Goal: Task Accomplishment & Management: Manage account settings

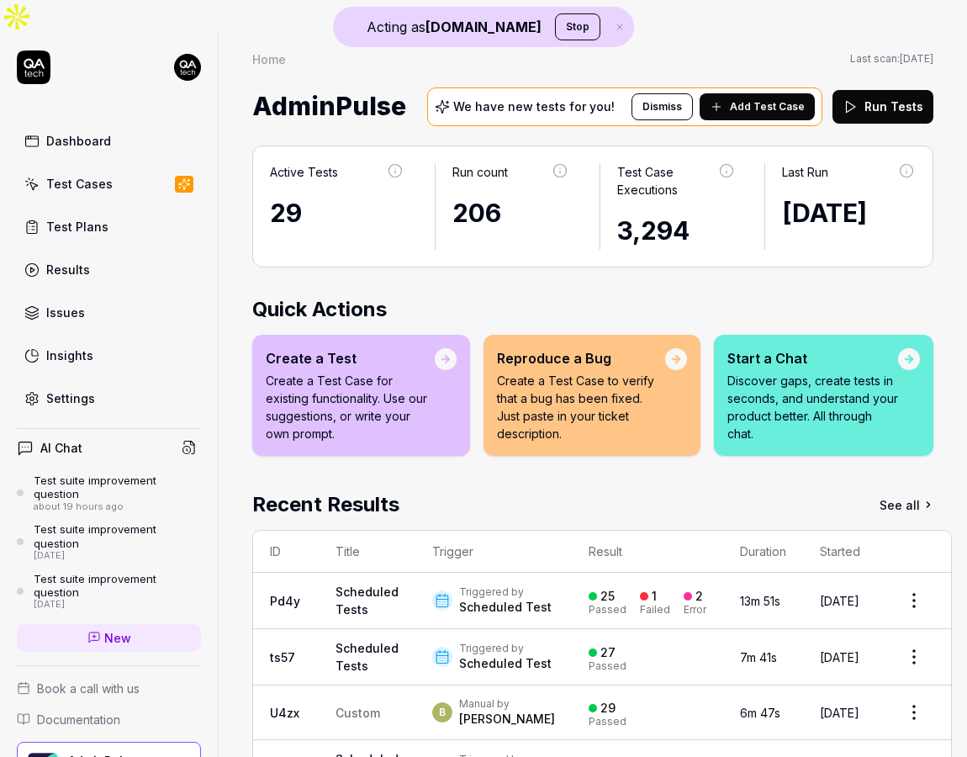
click at [134, 382] on link "Settings" at bounding box center [109, 398] width 184 height 33
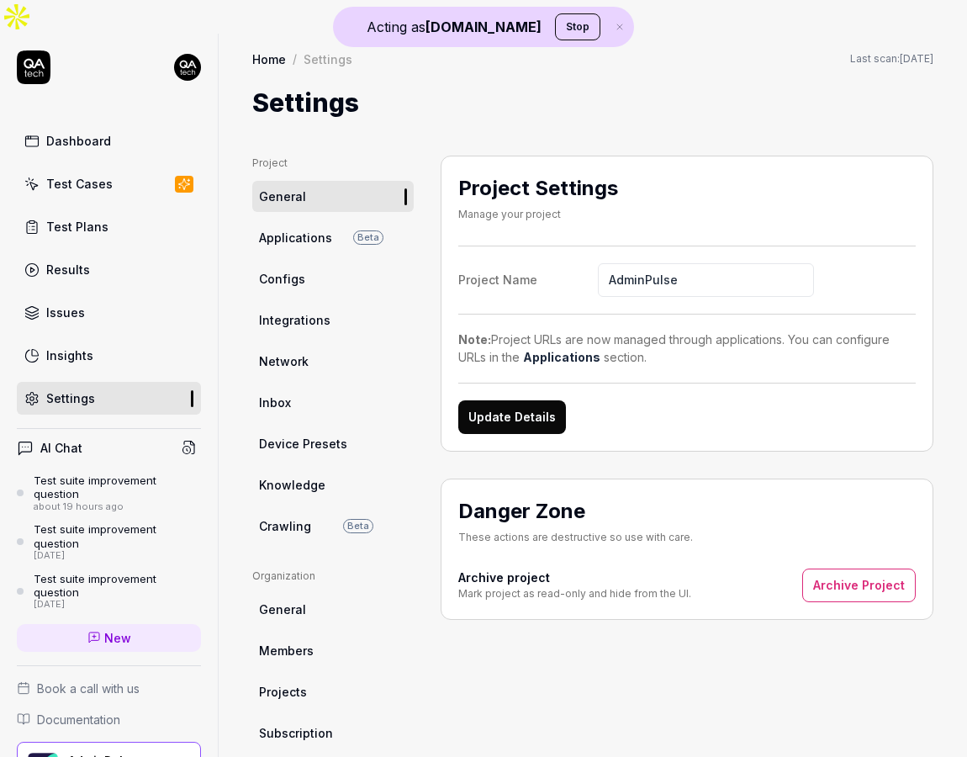
click at [99, 175] on div "Test Cases" at bounding box center [79, 184] width 66 height 18
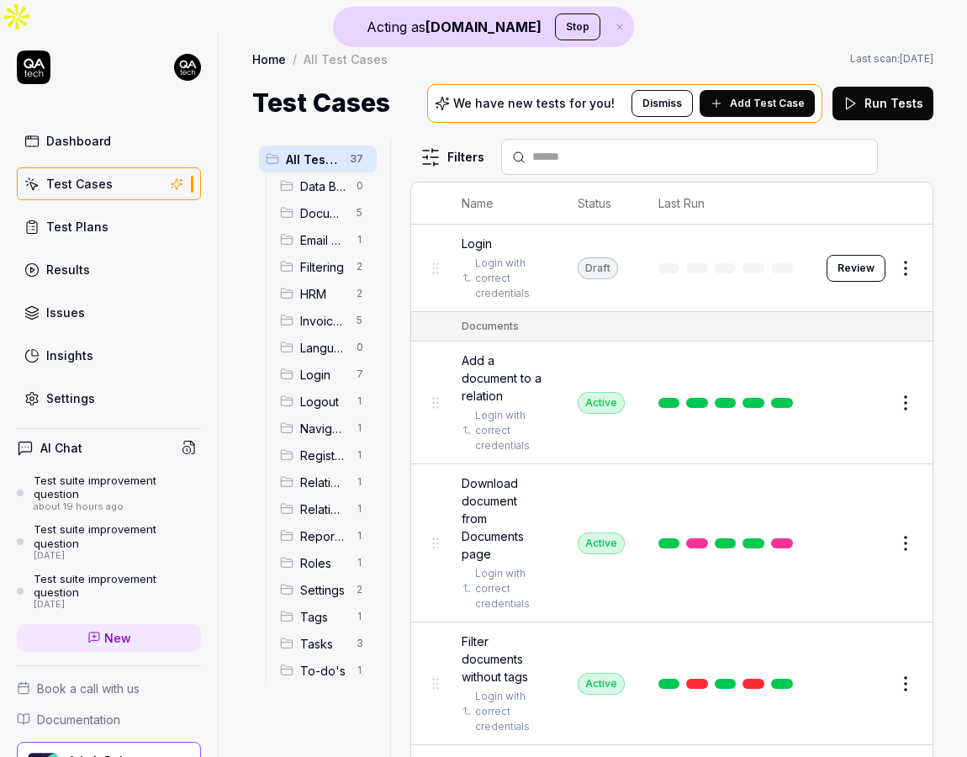
click at [768, 96] on span "Add Test Case" at bounding box center [767, 103] width 75 height 15
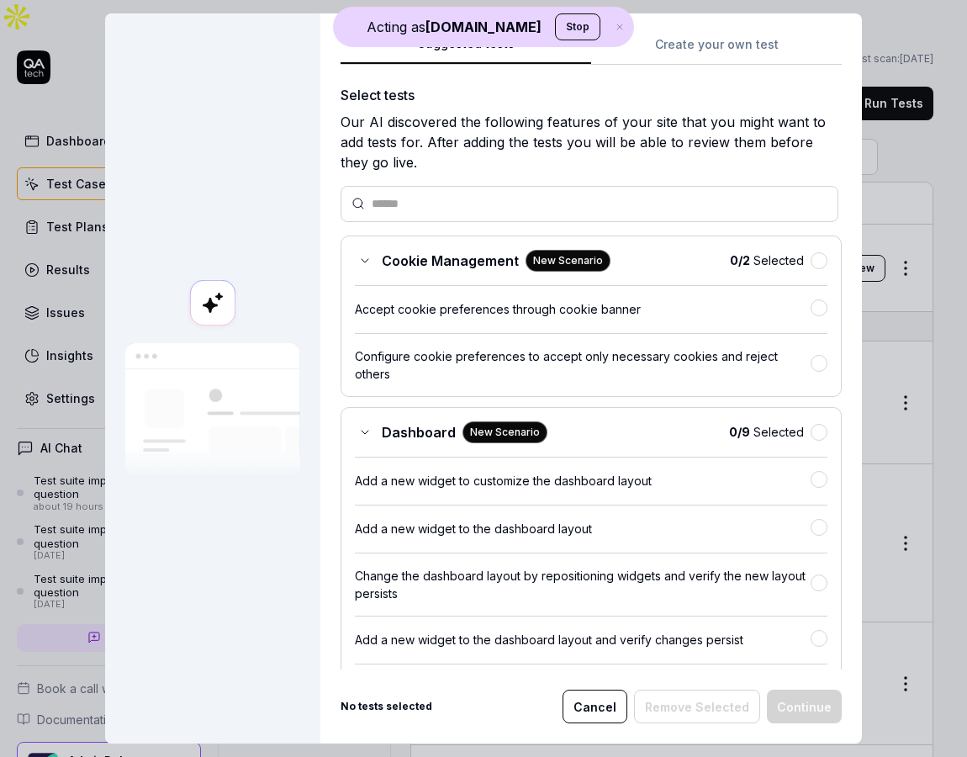
click at [728, 47] on button "Create your own test" at bounding box center [716, 49] width 251 height 30
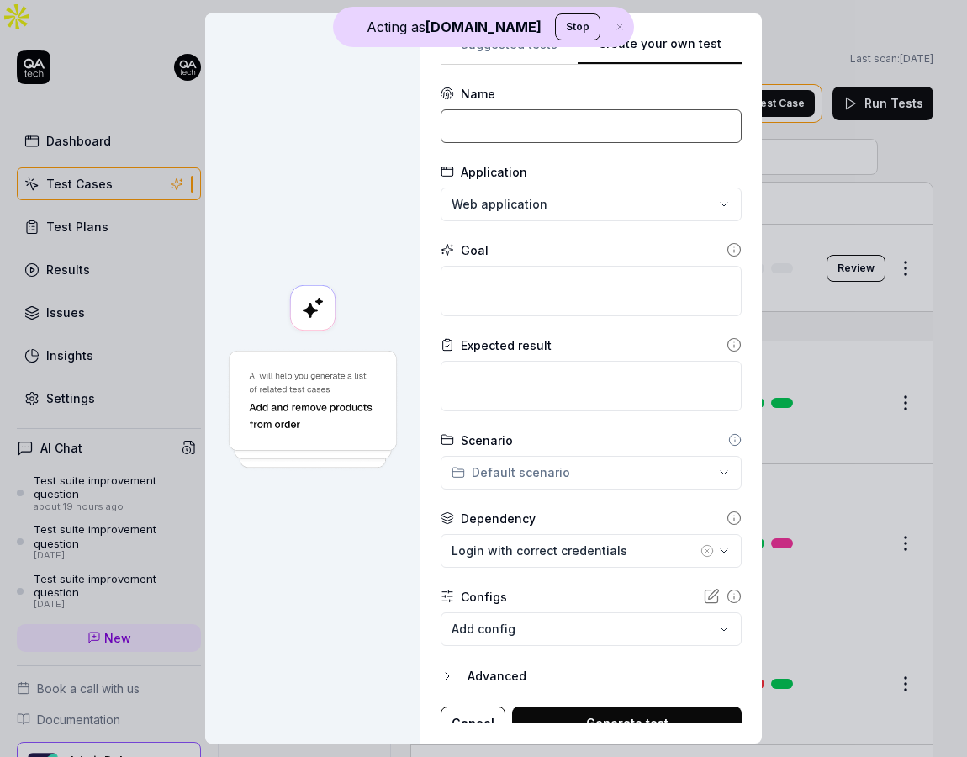
click at [561, 126] on input at bounding box center [591, 126] width 301 height 34
click at [560, 125] on input "Login with correct credentials" at bounding box center [591, 126] width 301 height 34
type input "Login with correct credentials"
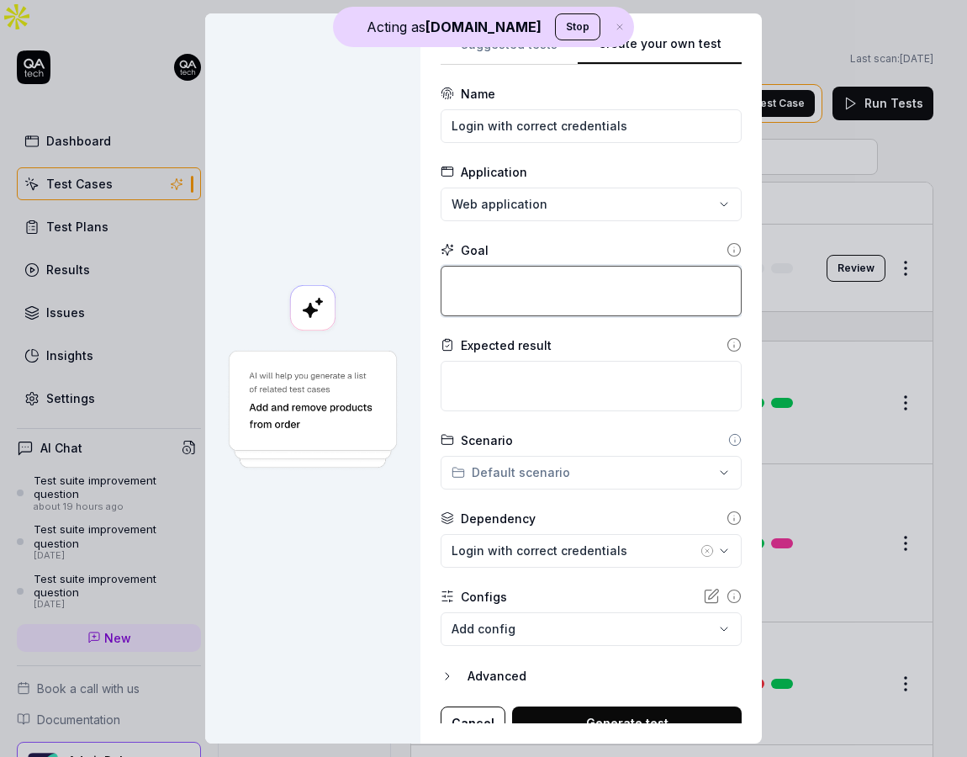
click at [545, 280] on textarea at bounding box center [591, 291] width 301 height 50
paste textarea "Login with correct credentials"
type textarea "*"
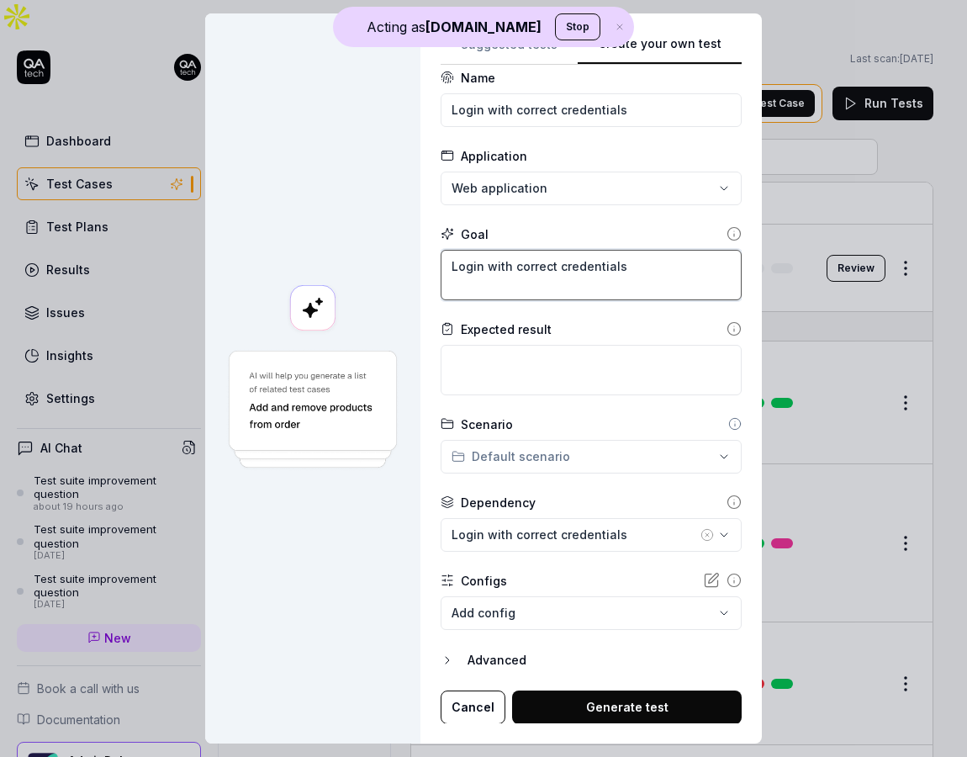
type textarea "Login with correct credentials"
click at [597, 621] on body "Acting as QA.tech Stop Dashboard Test Cases Test Plans Results Issues Insights …" at bounding box center [483, 395] width 967 height 790
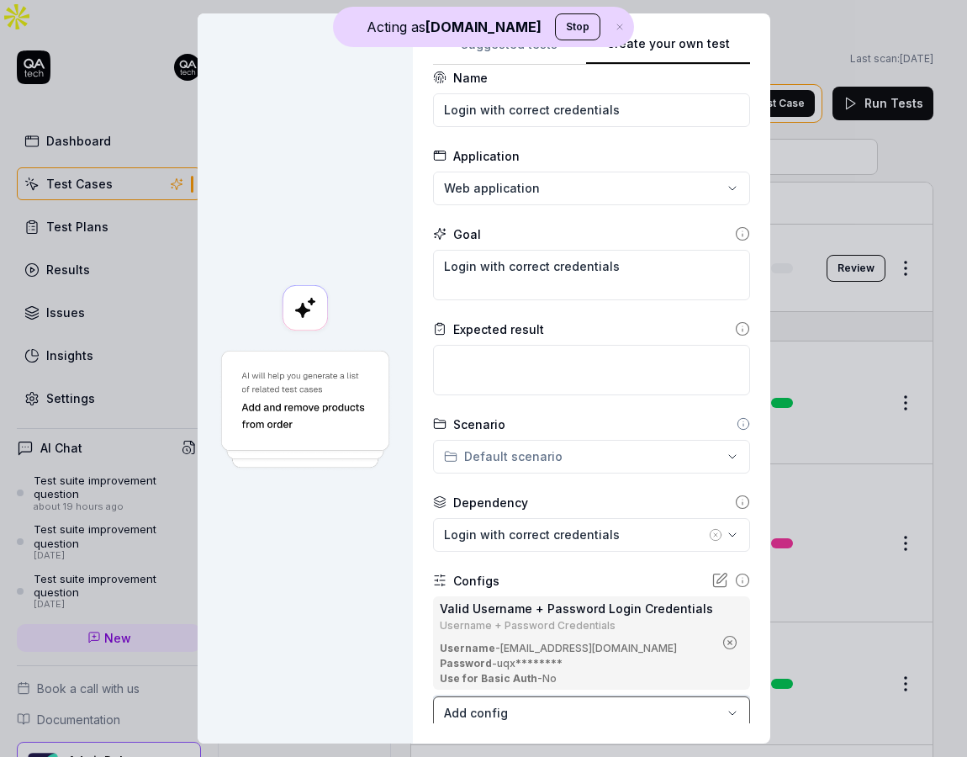
scroll to position [116, 0]
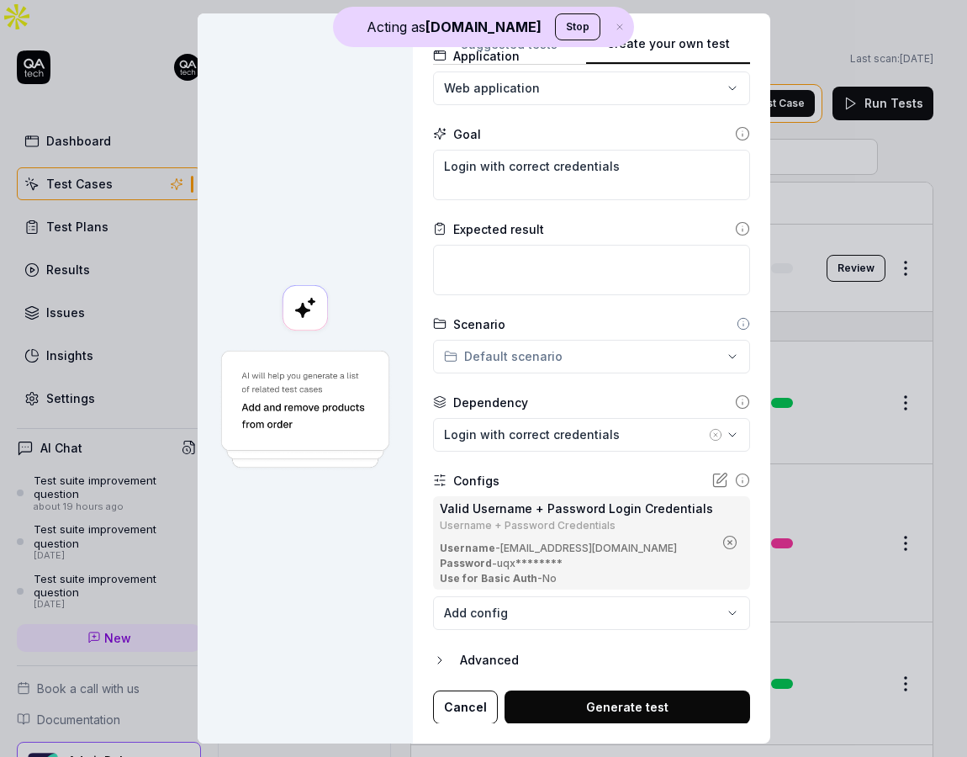
type textarea "*"
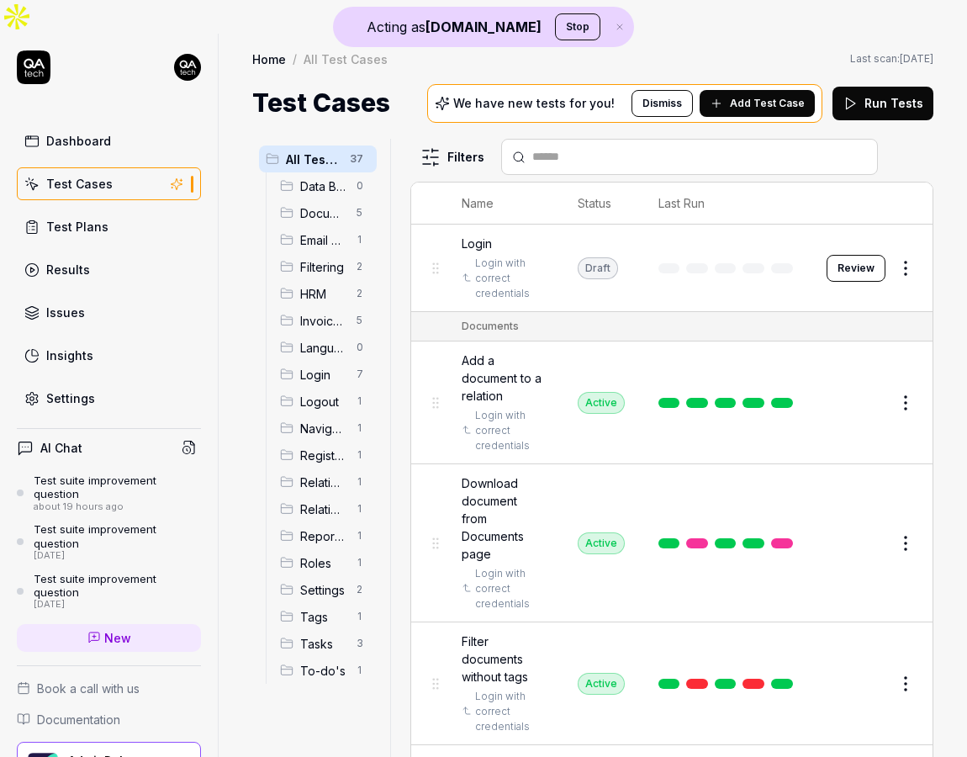
click at [604, 148] on input "text" at bounding box center [699, 157] width 335 height 18
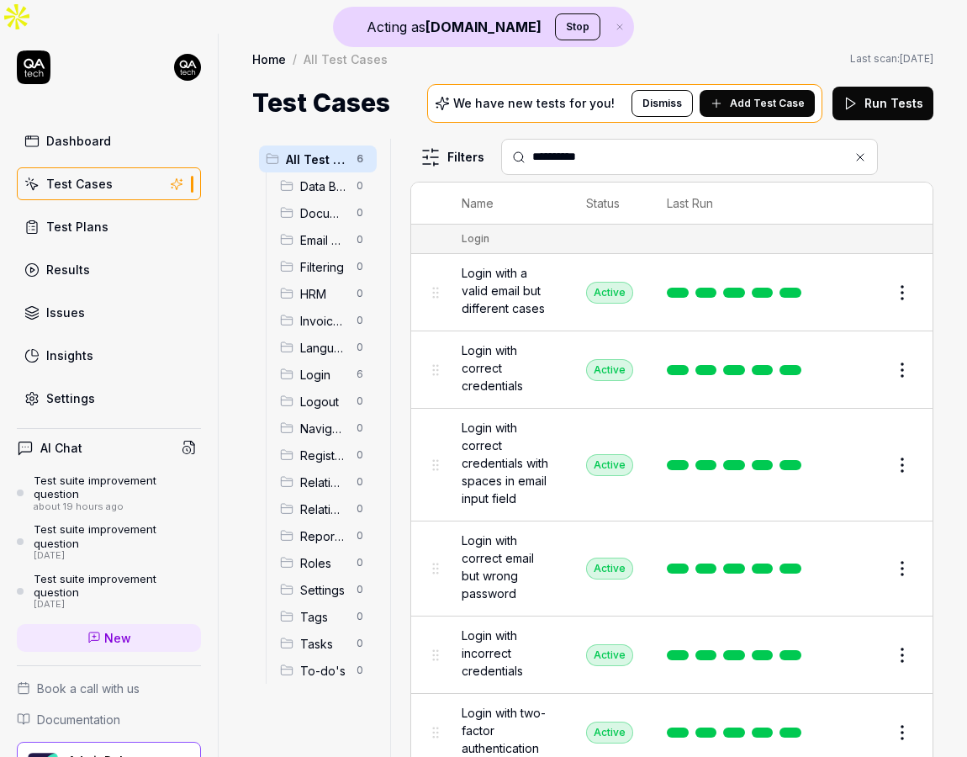
type input "**********"
click at [851, 356] on button "Edit" at bounding box center [862, 369] width 40 height 27
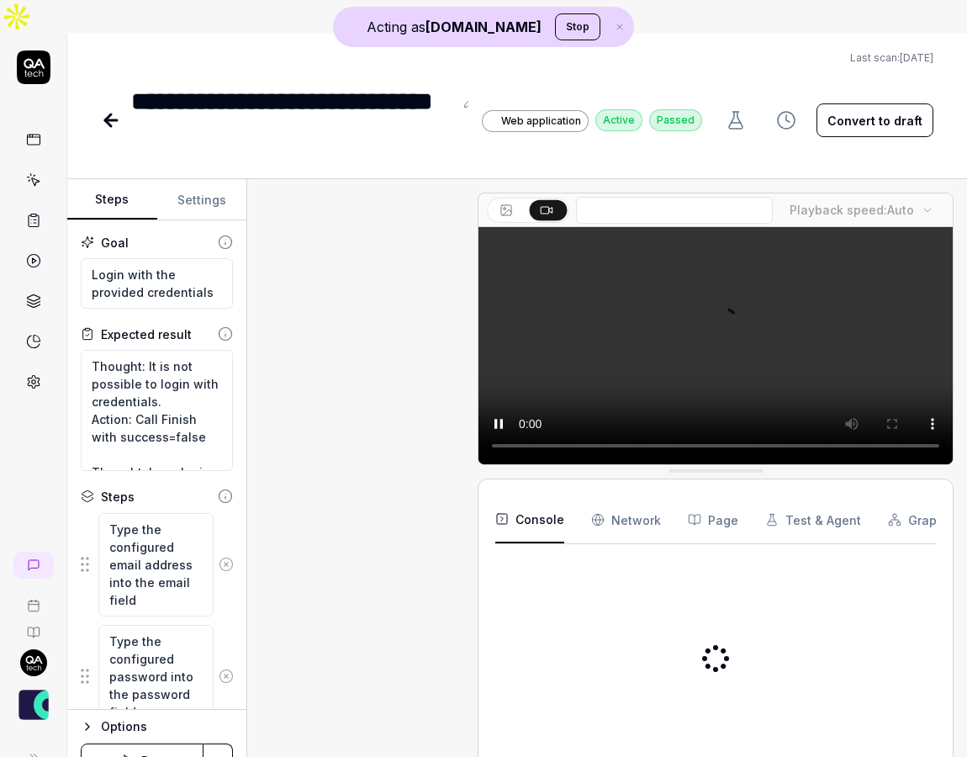
scroll to position [226, 0]
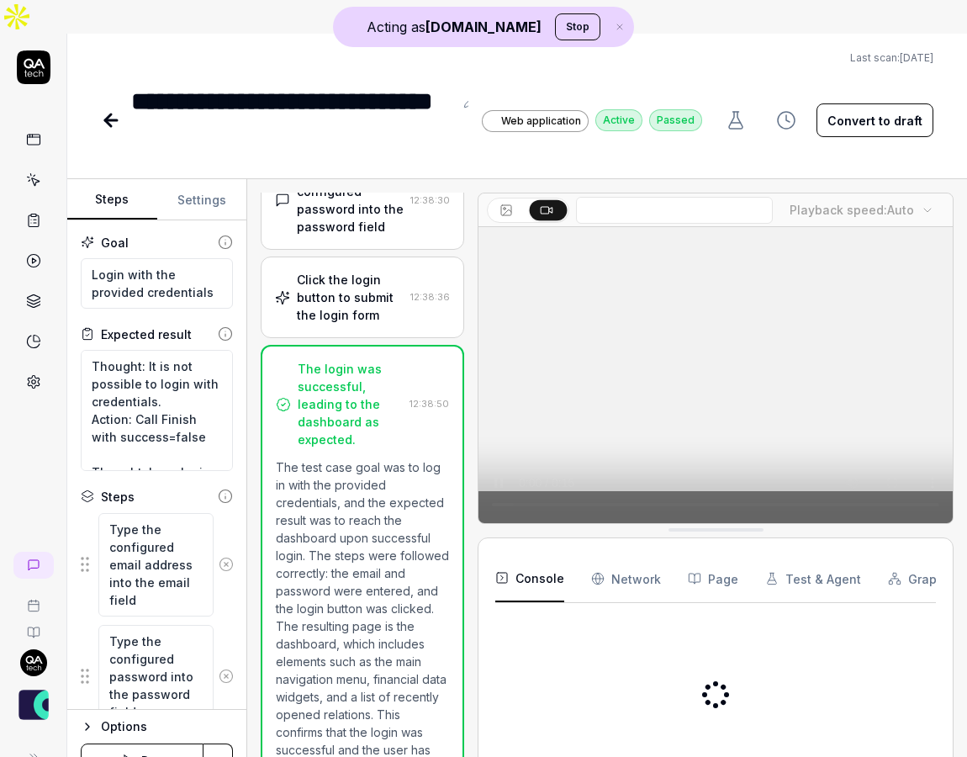
type textarea "*"
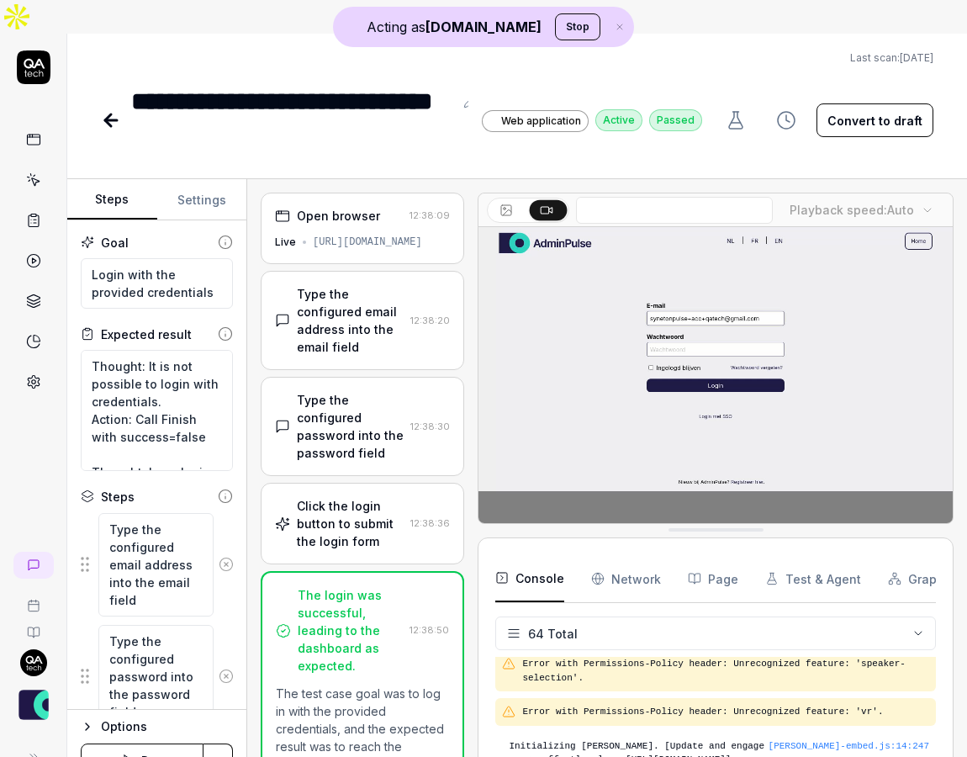
click at [354, 235] on div "https://acc.adminpulse.be/" at bounding box center [367, 242] width 109 height 15
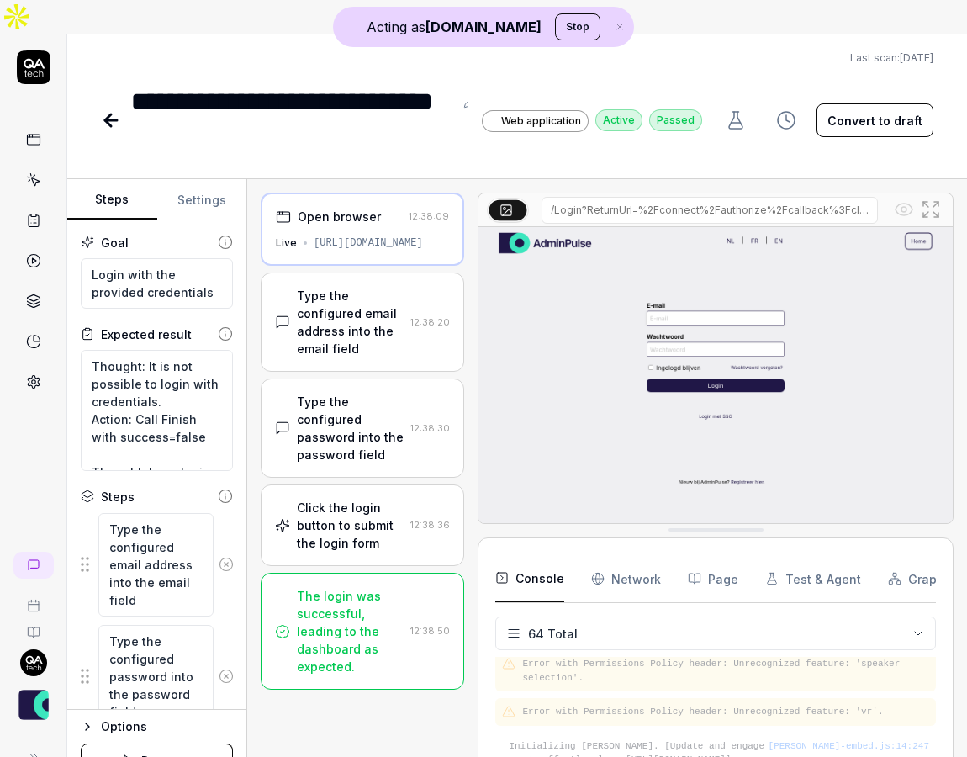
click at [356, 224] on div "Open browser 12:38:09 Live https://acc.adminpulse.be/" at bounding box center [362, 229] width 203 height 73
click at [356, 287] on div "Type the configured email address into the email field" at bounding box center [350, 322] width 107 height 71
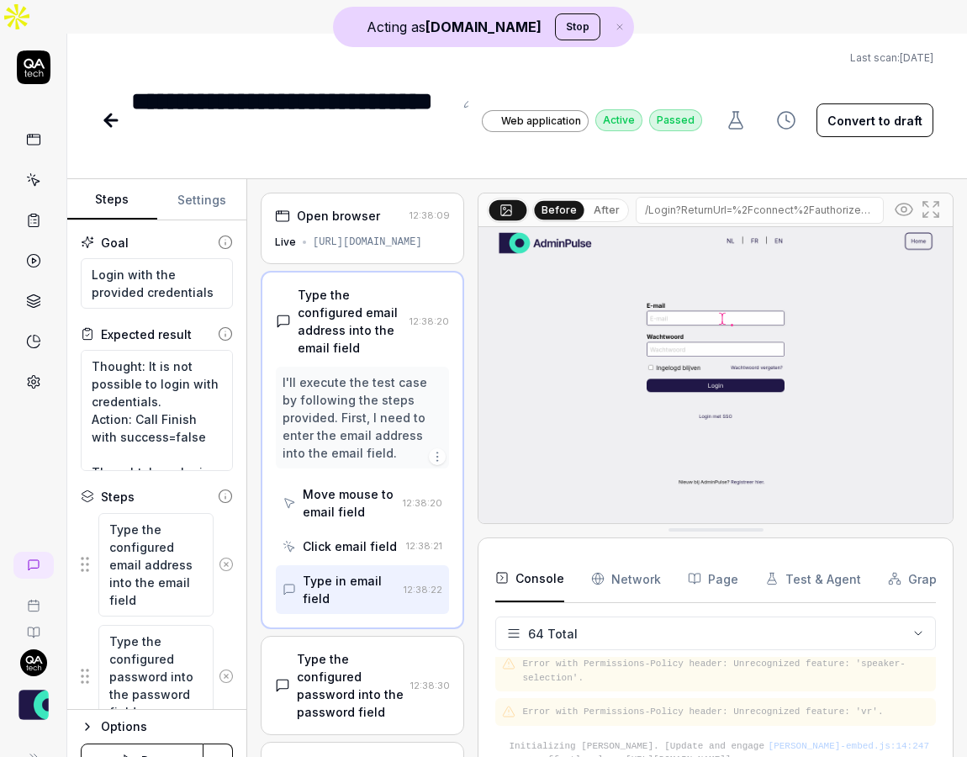
click at [335, 373] on div "I'll execute the test case by following the steps provided. First, I need to en…" at bounding box center [363, 417] width 160 height 88
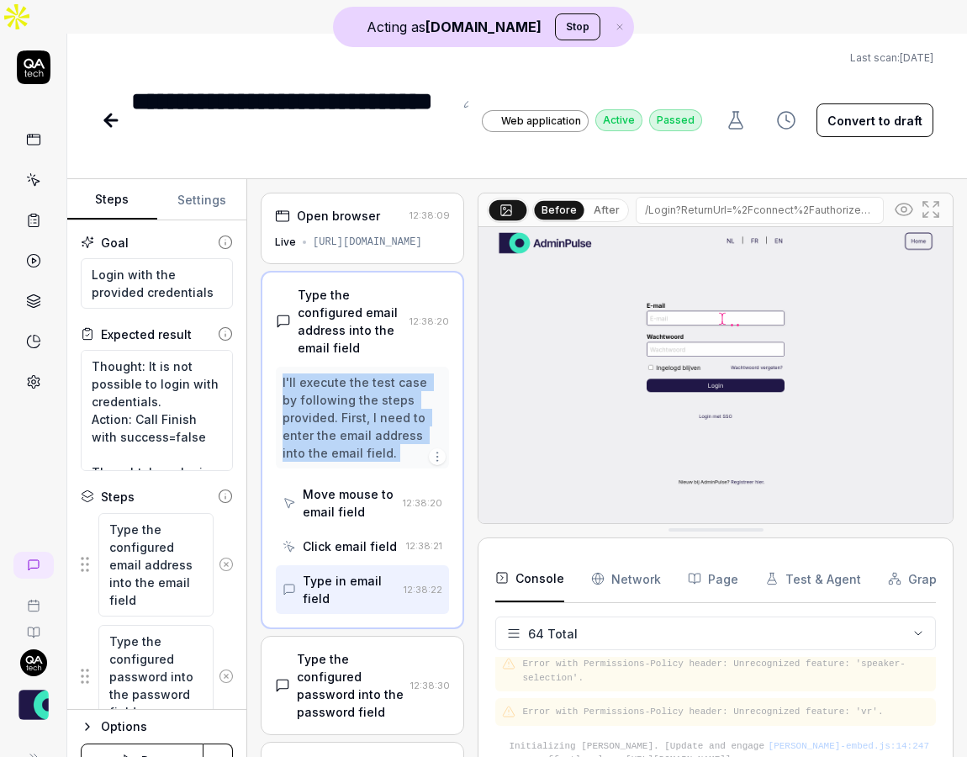
click at [335, 373] on div "I'll execute the test case by following the steps provided. First, I need to en…" at bounding box center [363, 417] width 160 height 88
click at [341, 485] on div "Move mouse to email field" at bounding box center [349, 502] width 93 height 35
click at [346, 373] on div "I'll execute the test case by following the steps provided. First, I need to en…" at bounding box center [363, 417] width 160 height 88
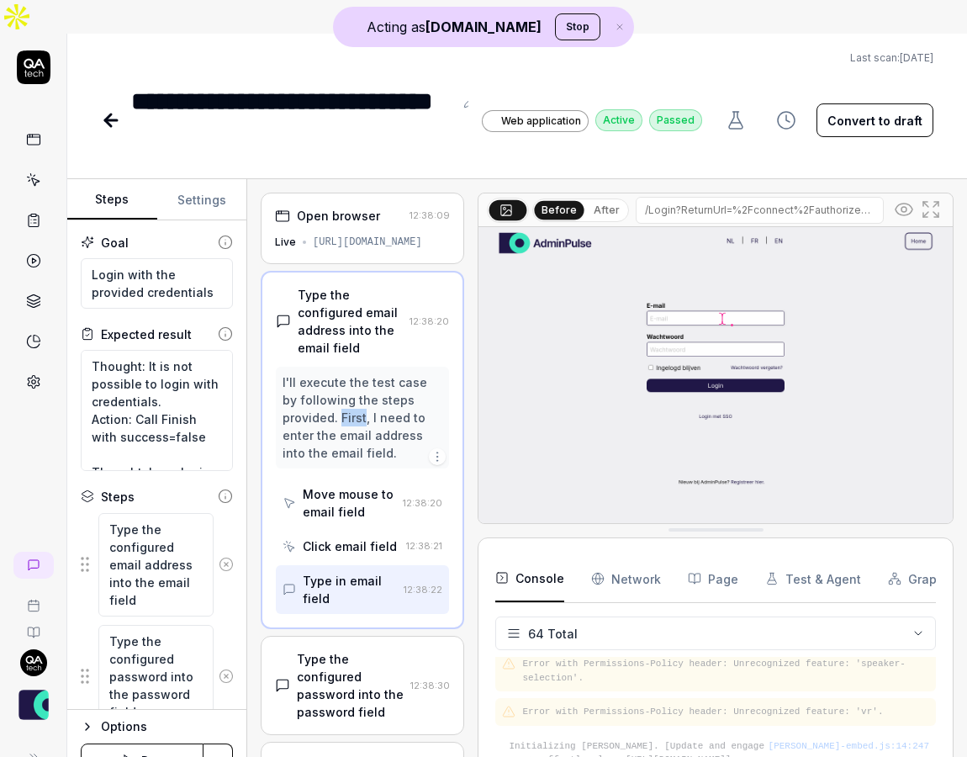
click at [346, 373] on div "I'll execute the test case by following the steps provided. First, I need to en…" at bounding box center [363, 417] width 160 height 88
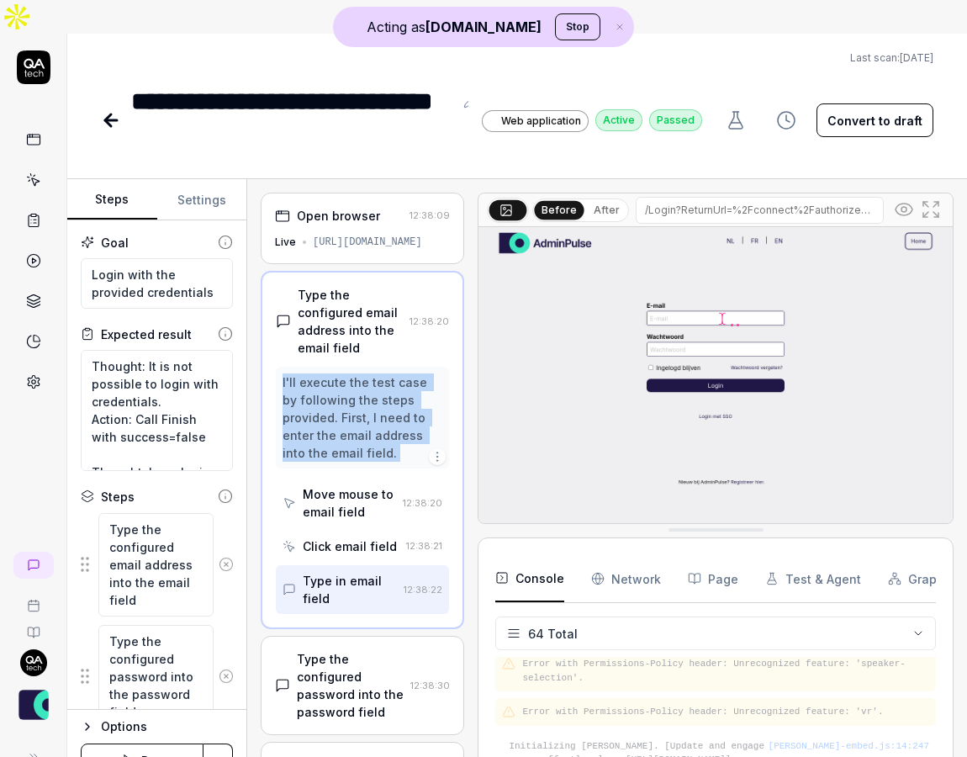
click at [346, 373] on div "I'll execute the test case by following the steps provided. First, I need to en…" at bounding box center [363, 417] width 160 height 88
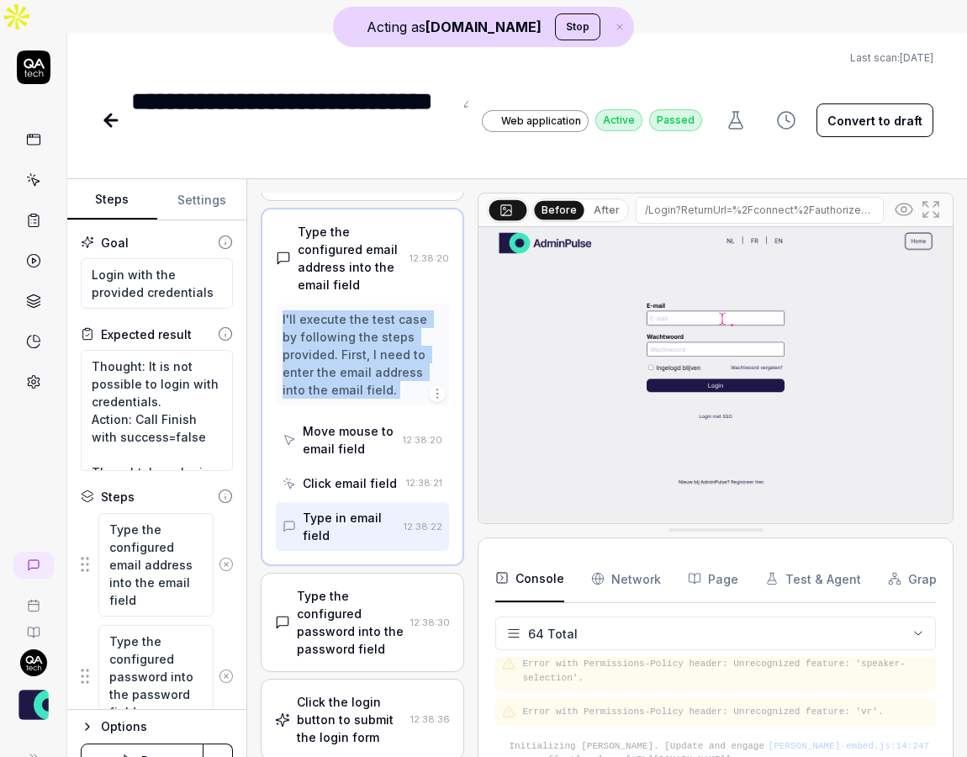
scroll to position [71, 0]
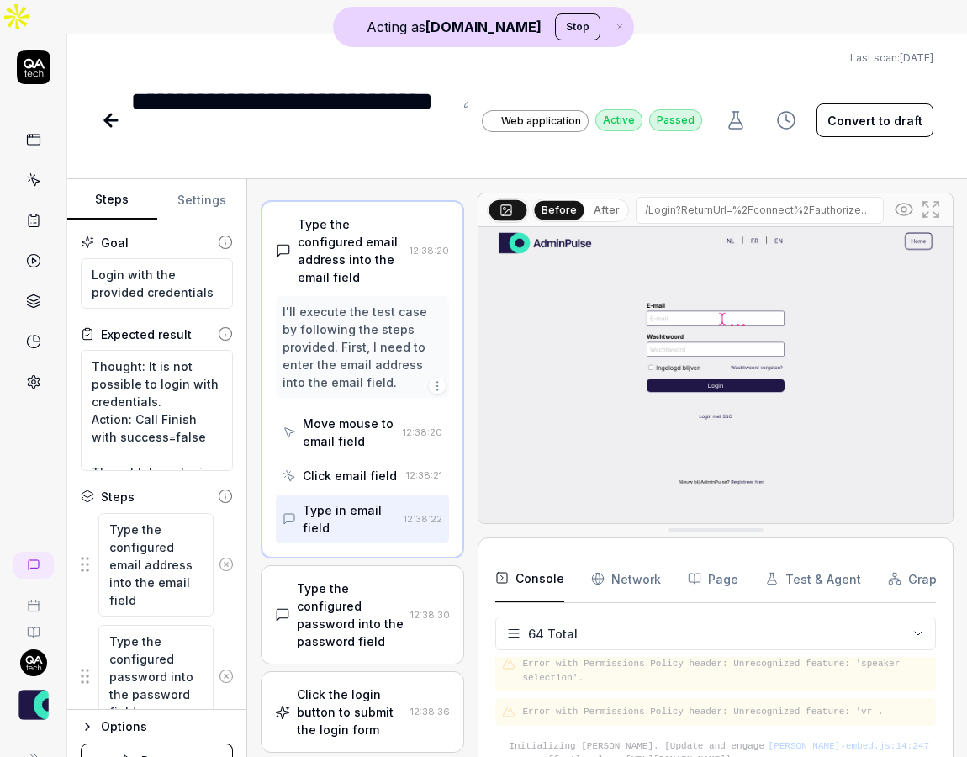
click at [367, 579] on div "Type the configured password into the password field" at bounding box center [350, 614] width 107 height 71
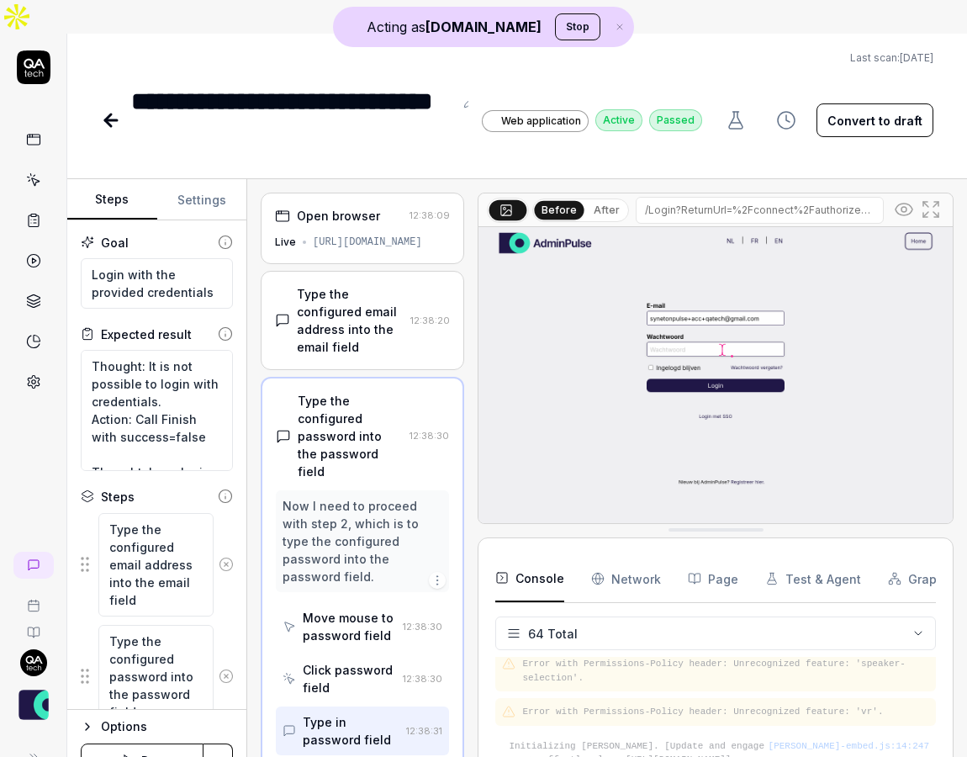
scroll to position [148, 0]
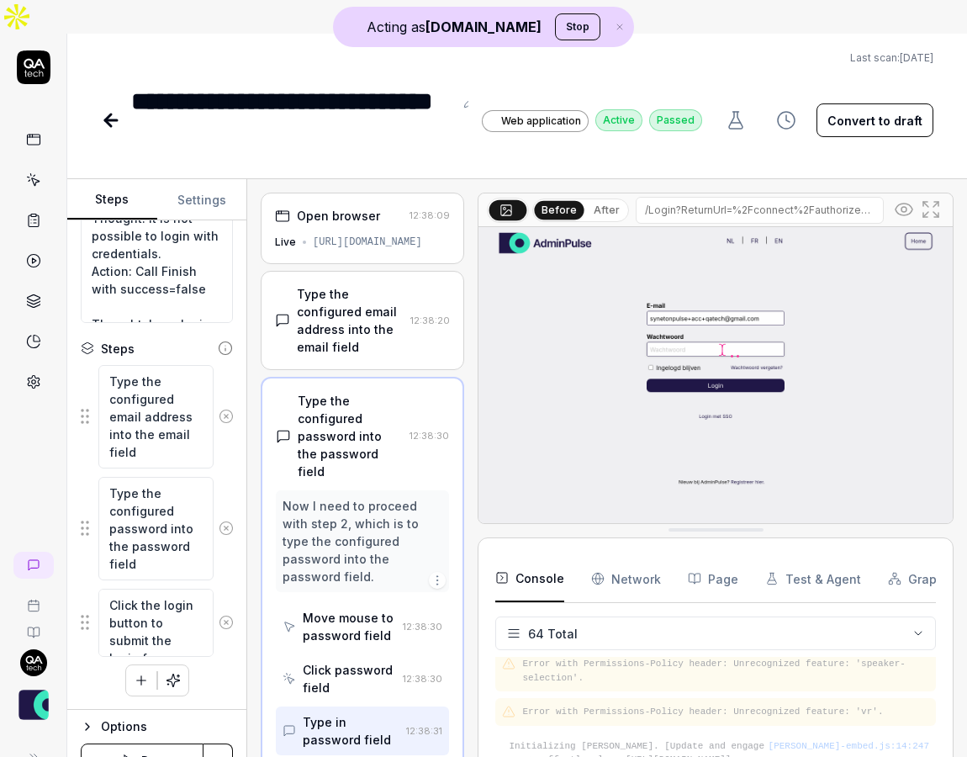
click at [900, 199] on icon at bounding box center [904, 209] width 20 height 20
click at [904, 199] on icon at bounding box center [904, 209] width 20 height 20
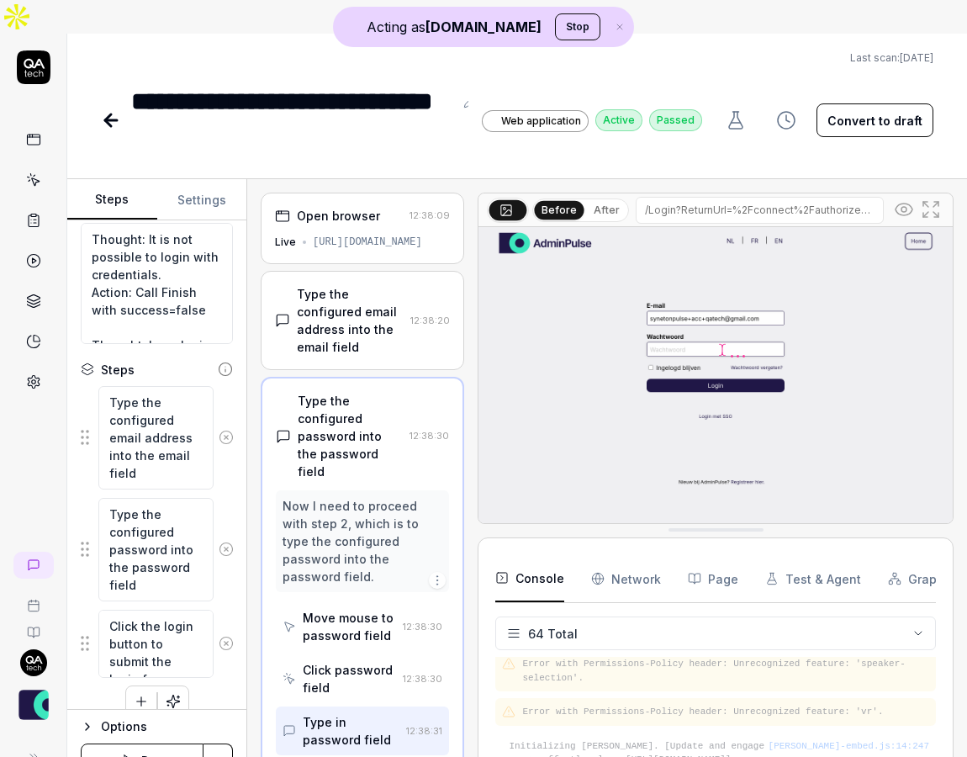
scroll to position [119, 0]
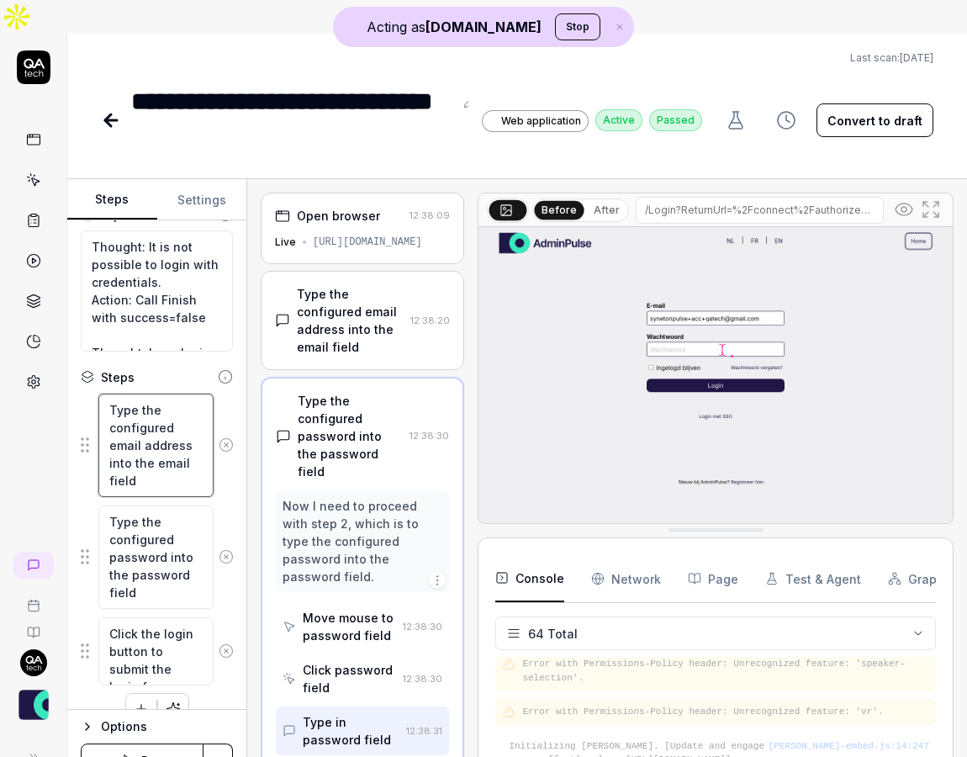
click at [161, 448] on textarea "Type the configured email address into the email field" at bounding box center [155, 444] width 115 height 103
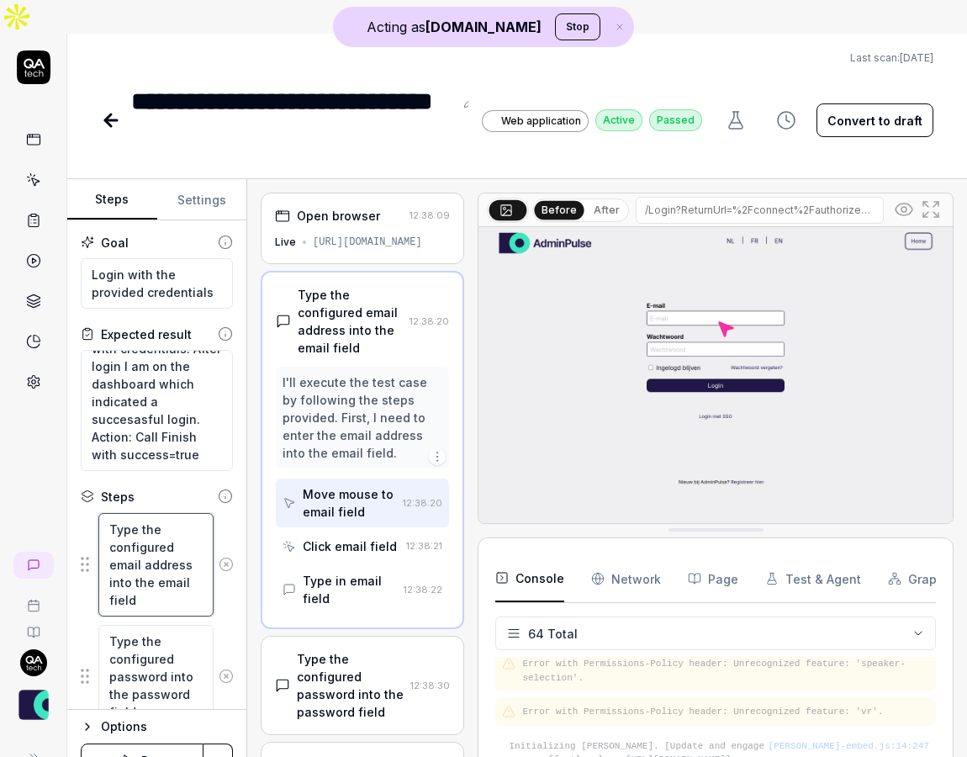
scroll to position [148, 0]
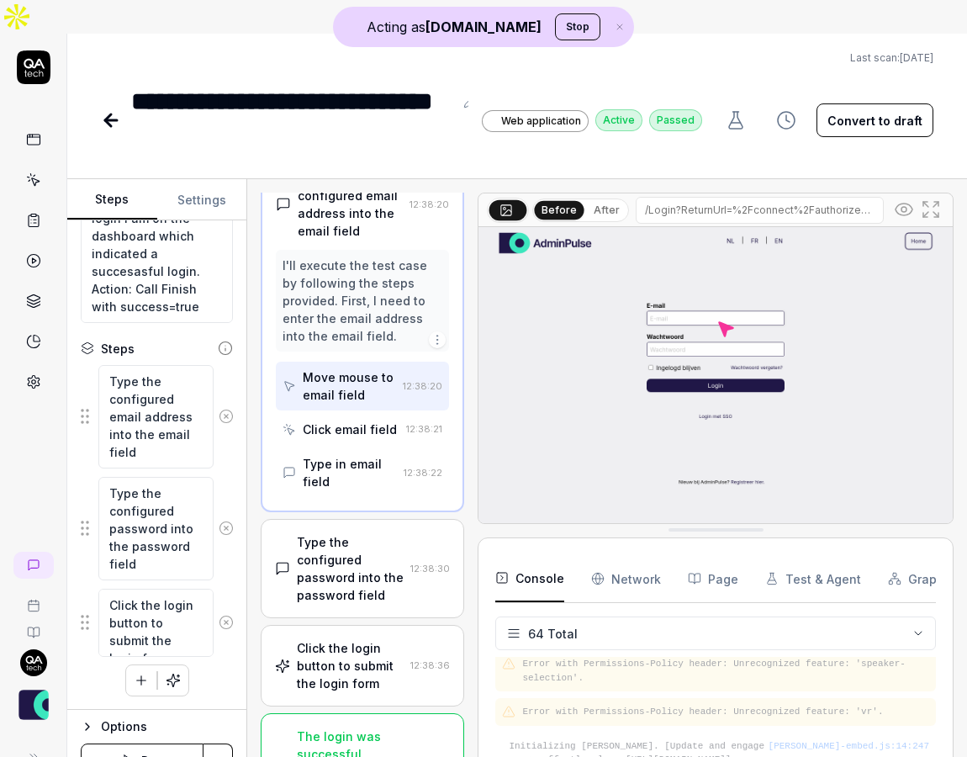
click at [361, 533] on div "Type the configured password into the password field" at bounding box center [350, 568] width 107 height 71
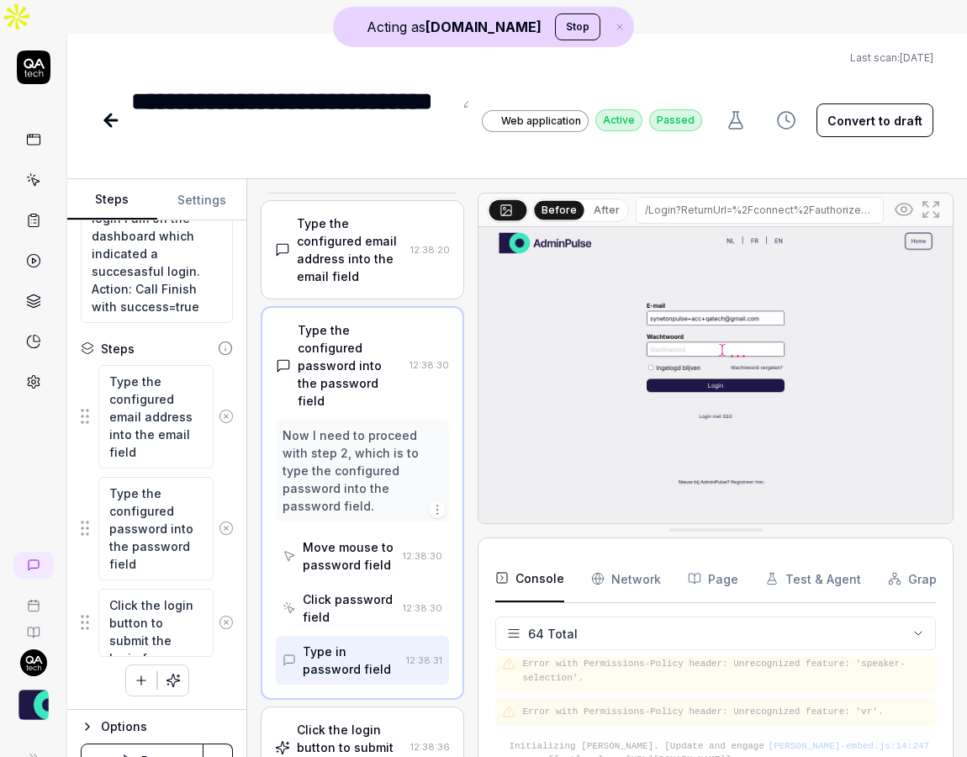
scroll to position [0, 0]
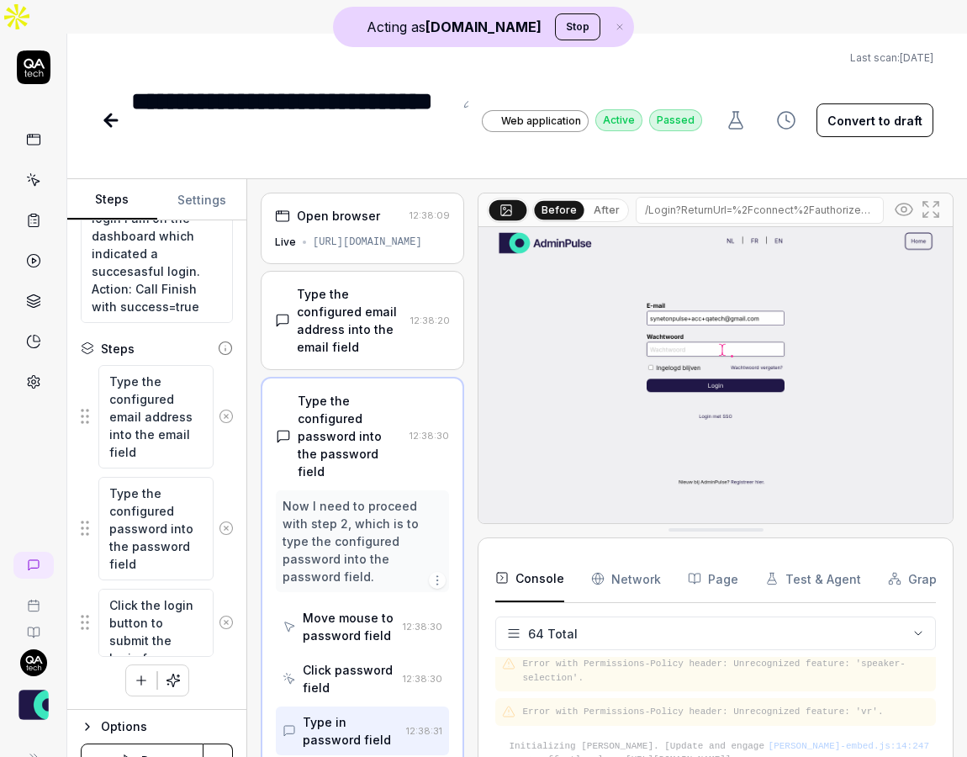
click at [388, 299] on div "Type the configured email address into the email field" at bounding box center [350, 320] width 107 height 71
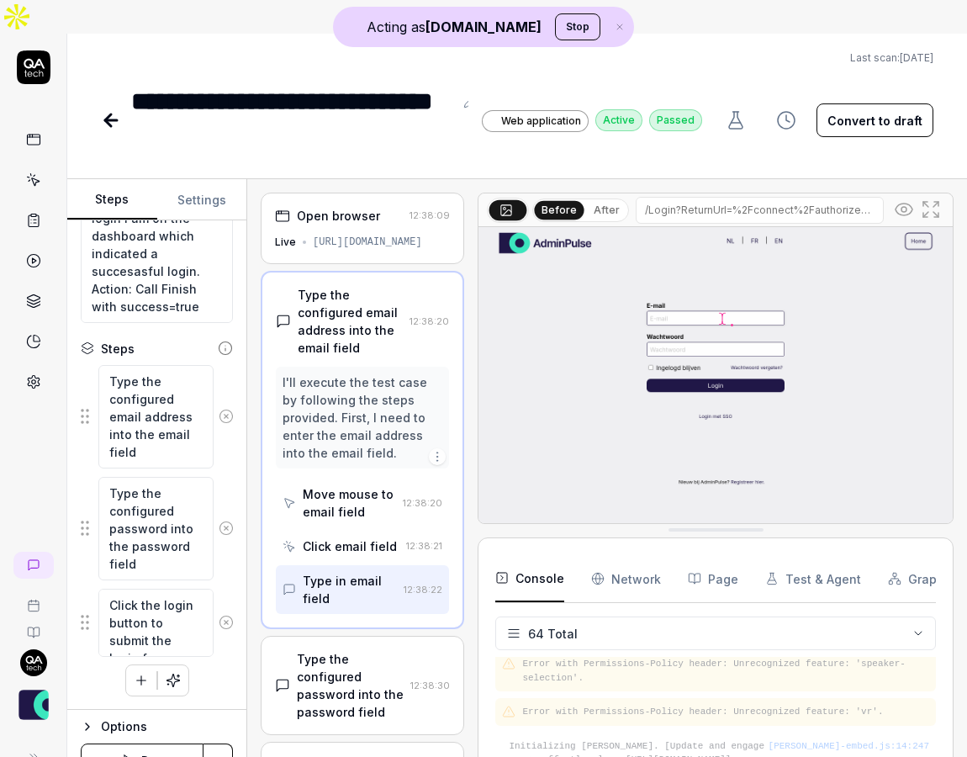
click at [900, 199] on icon at bounding box center [904, 209] width 20 height 20
click at [900, 201] on icon at bounding box center [903, 209] width 17 height 17
click at [900, 199] on icon at bounding box center [904, 209] width 20 height 20
click at [900, 201] on icon at bounding box center [903, 209] width 17 height 17
click at [341, 207] on div "Open browser" at bounding box center [338, 216] width 83 height 18
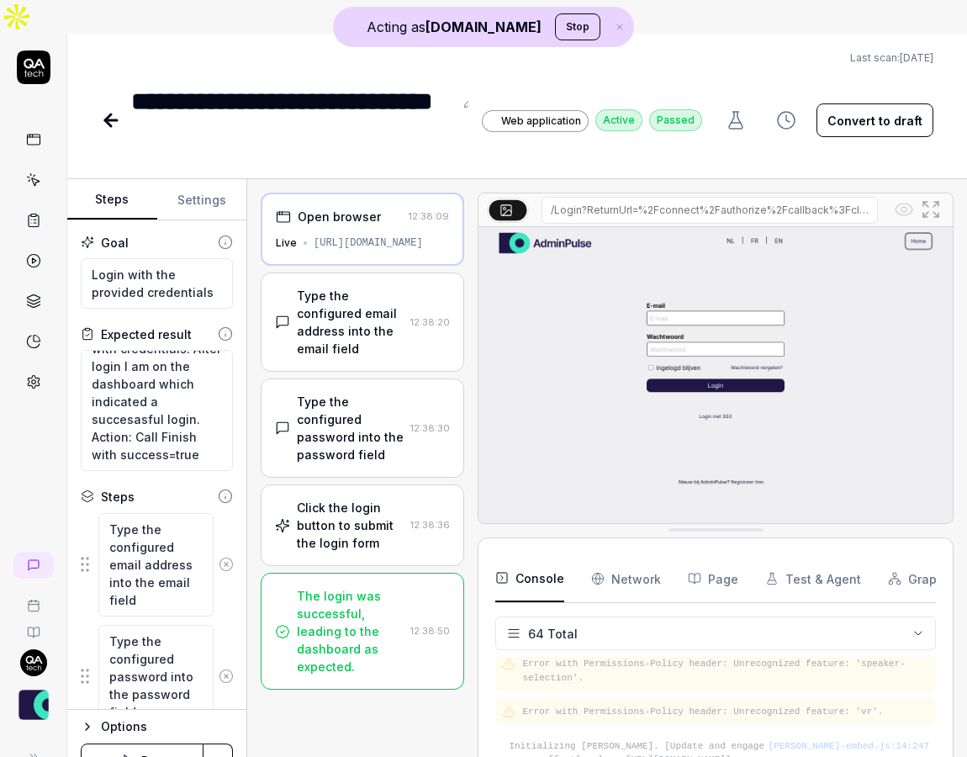
scroll to position [148, 0]
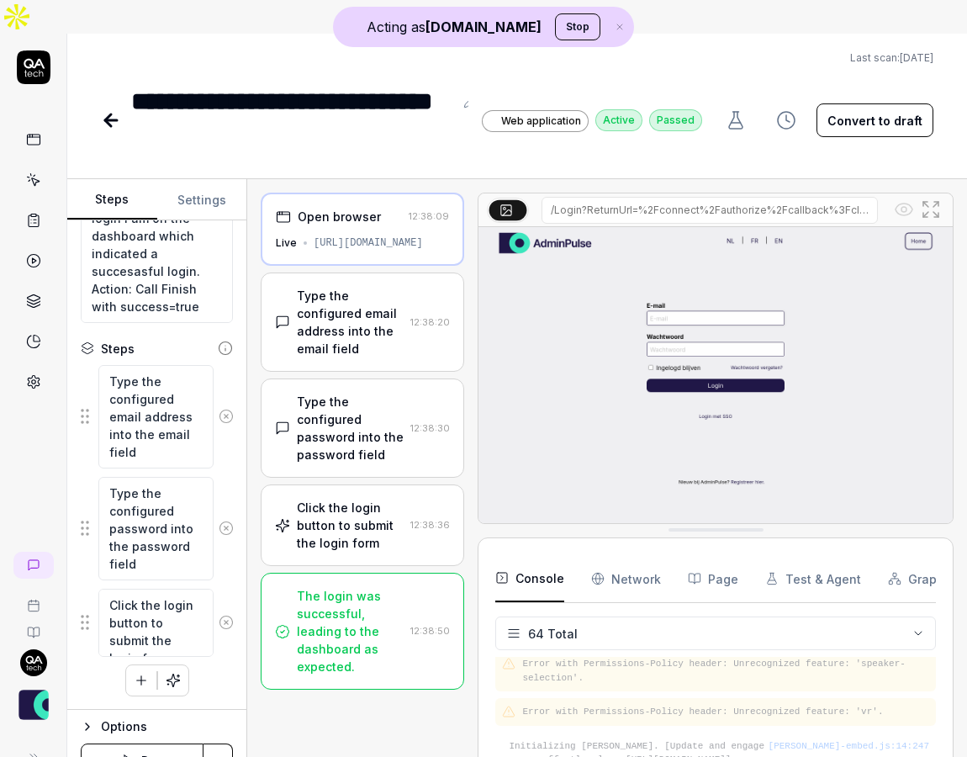
click at [372, 499] on div "Click the login button to submit the login form" at bounding box center [350, 525] width 107 height 53
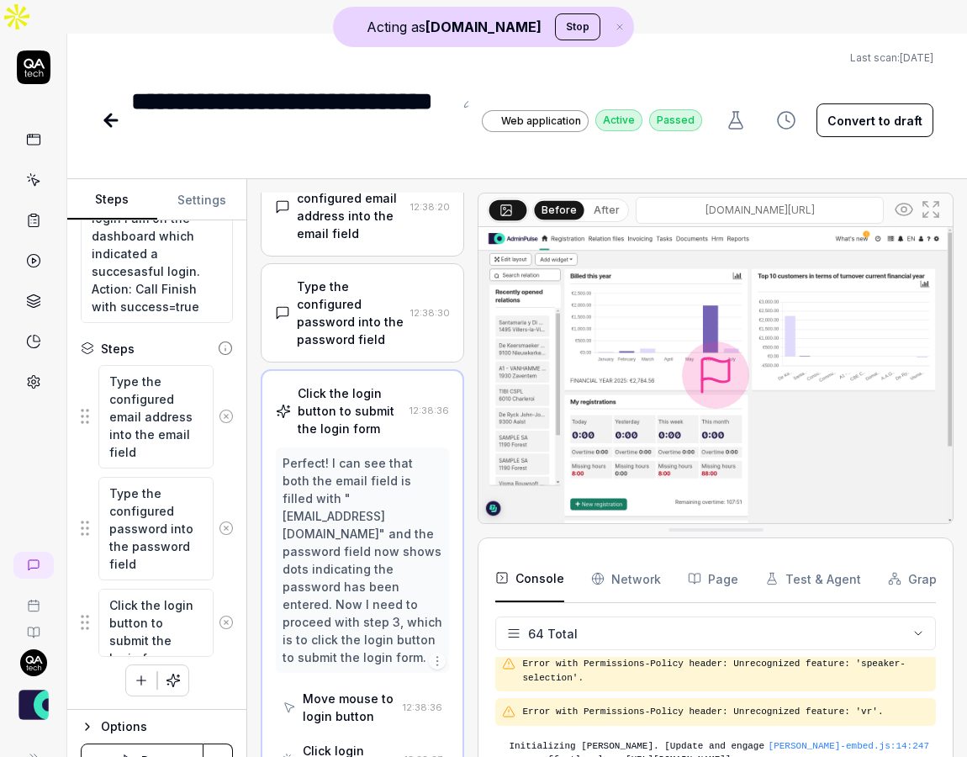
click at [358, 277] on div "Type the configured password into the password field" at bounding box center [350, 312] width 107 height 71
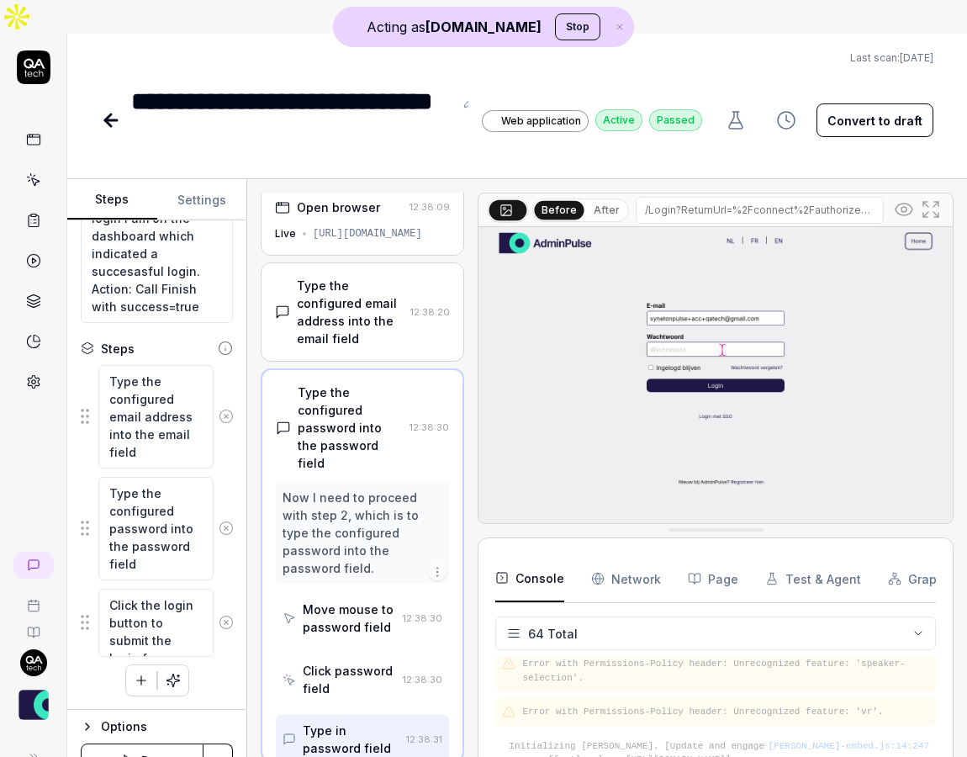
scroll to position [0, 0]
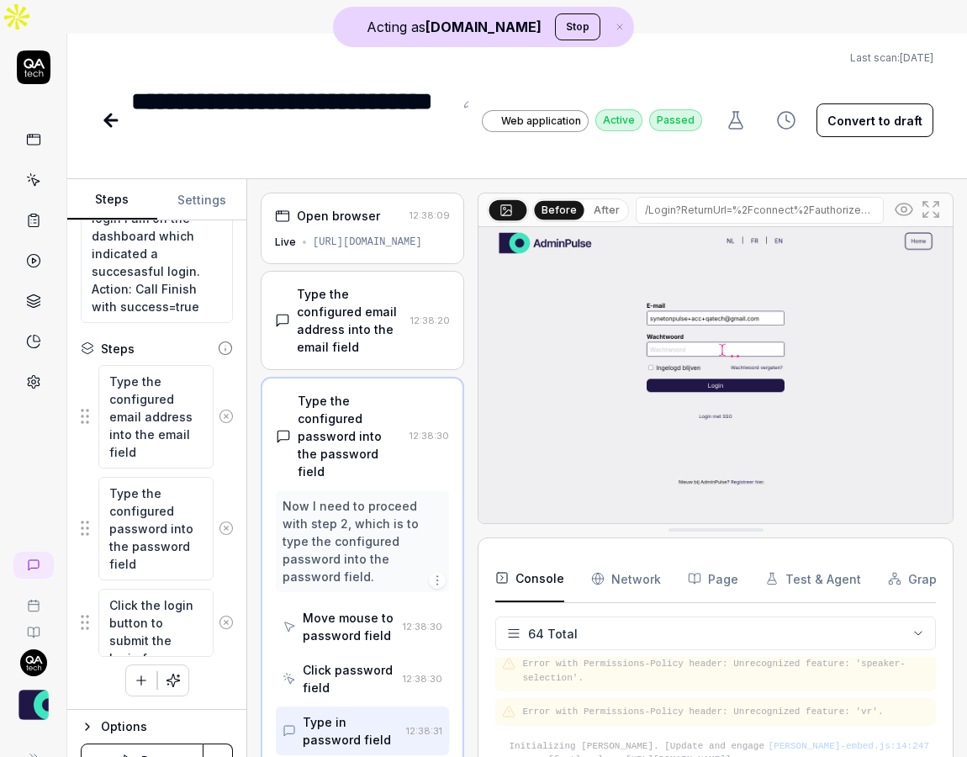
click at [907, 199] on icon at bounding box center [904, 209] width 20 height 20
click at [337, 285] on div "Type the configured email address into the email field" at bounding box center [350, 320] width 107 height 71
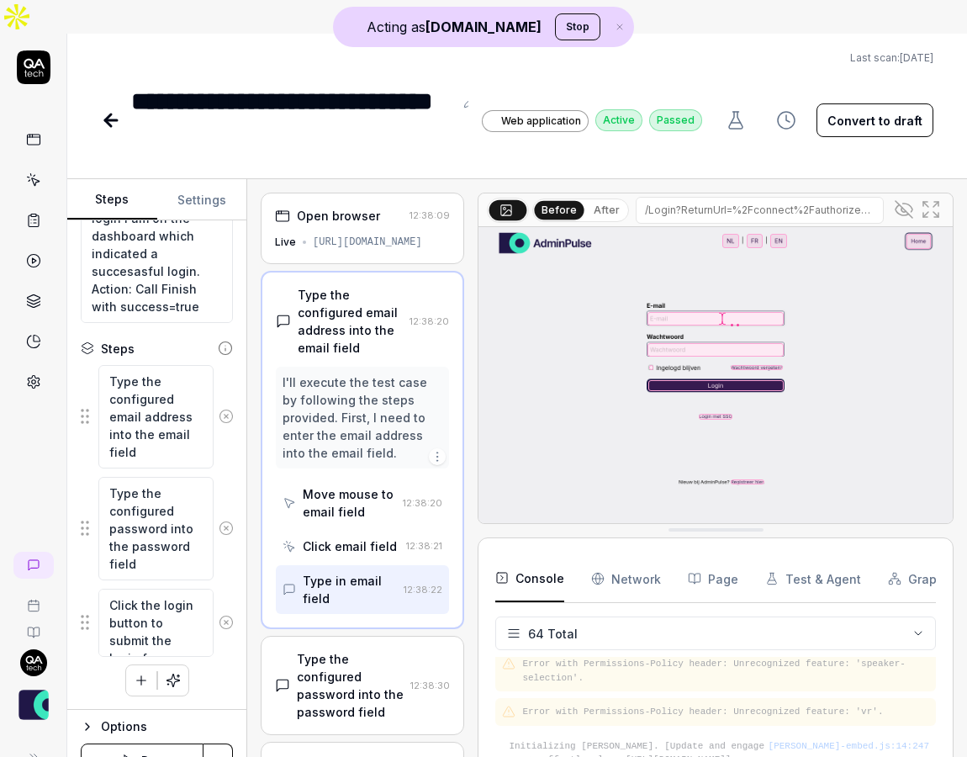
click at [357, 193] on div "Open browser 12:38:09 Live https://acc.adminpulse.be/" at bounding box center [362, 228] width 203 height 71
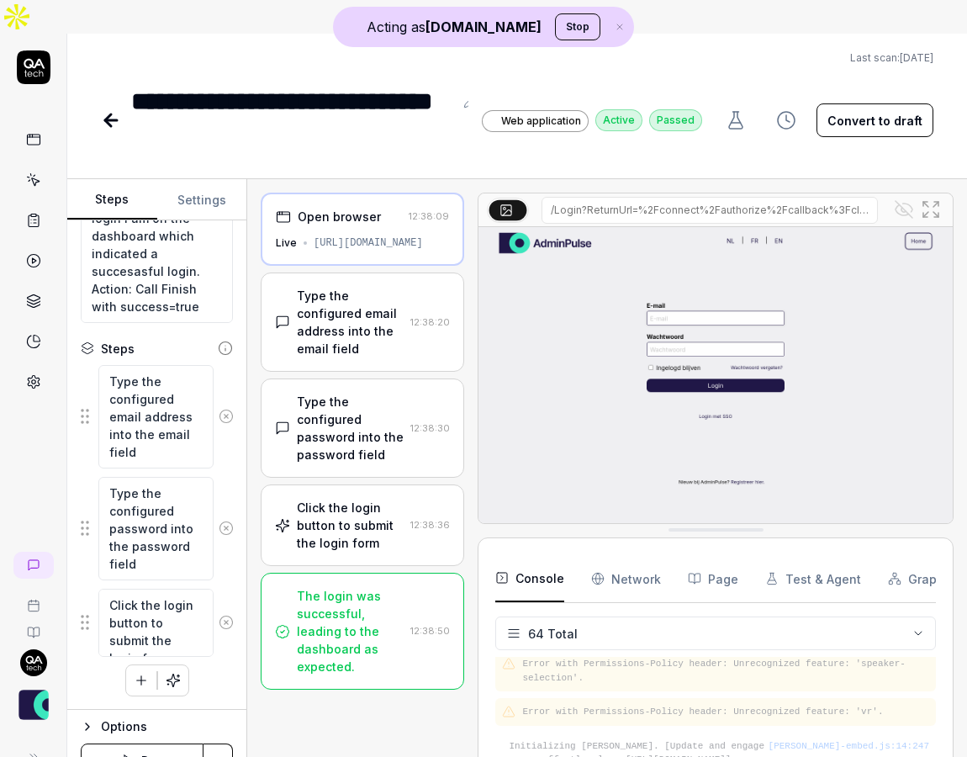
click at [367, 287] on div "Type the configured email address into the email field" at bounding box center [350, 322] width 107 height 71
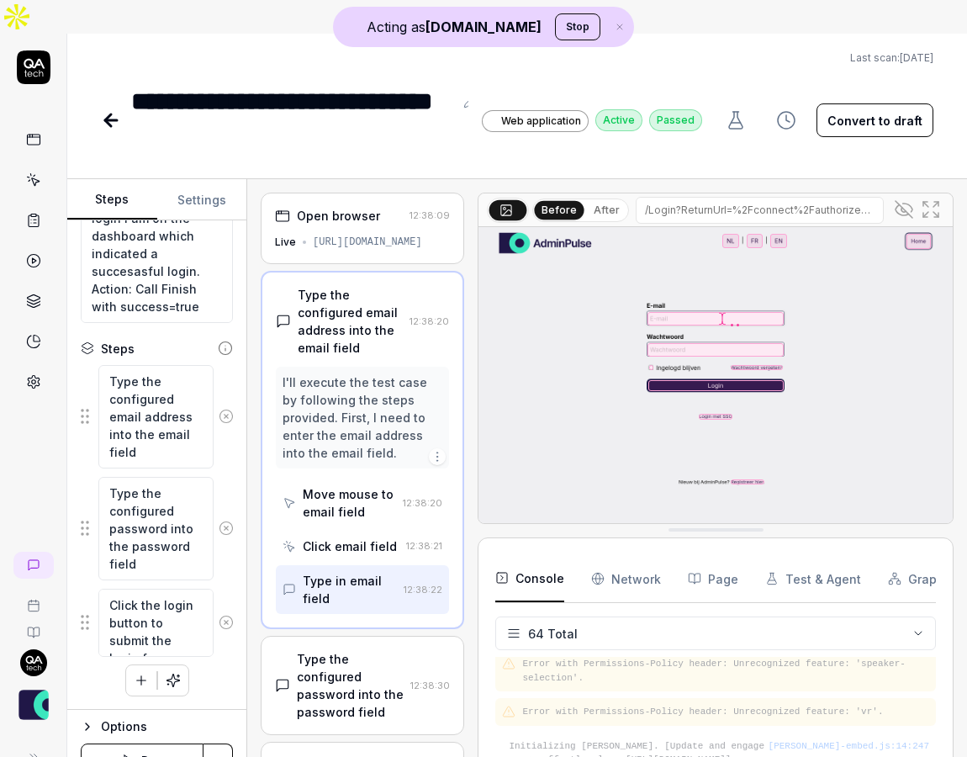
click at [907, 196] on button at bounding box center [903, 209] width 27 height 27
click at [40, 165] on link at bounding box center [33, 180] width 30 height 30
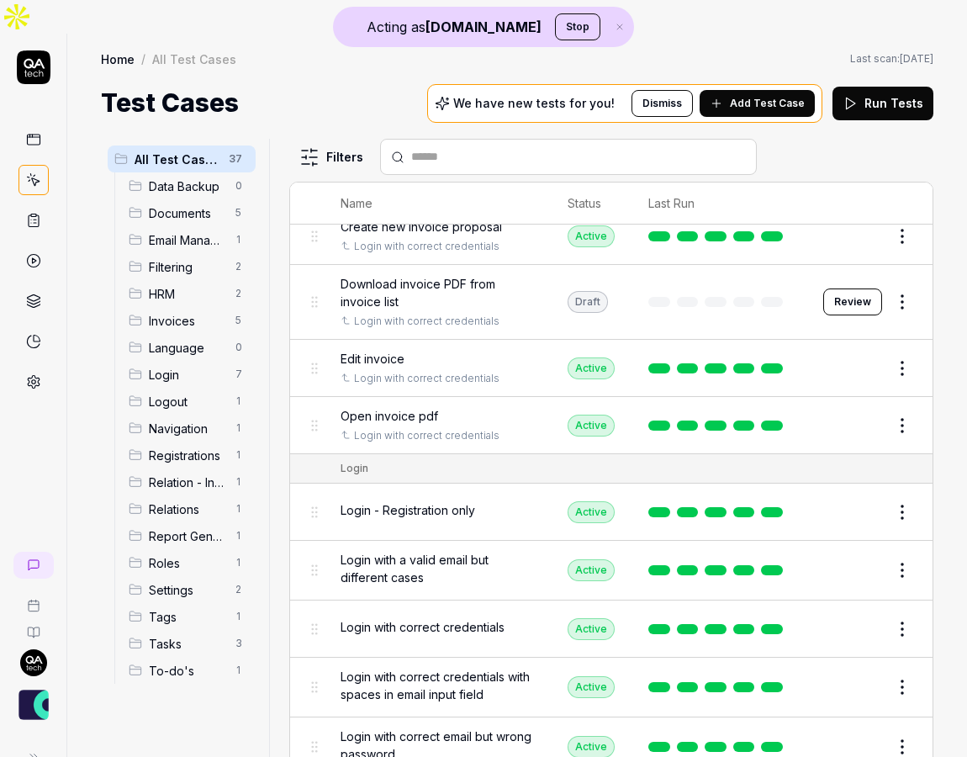
scroll to position [999, 0]
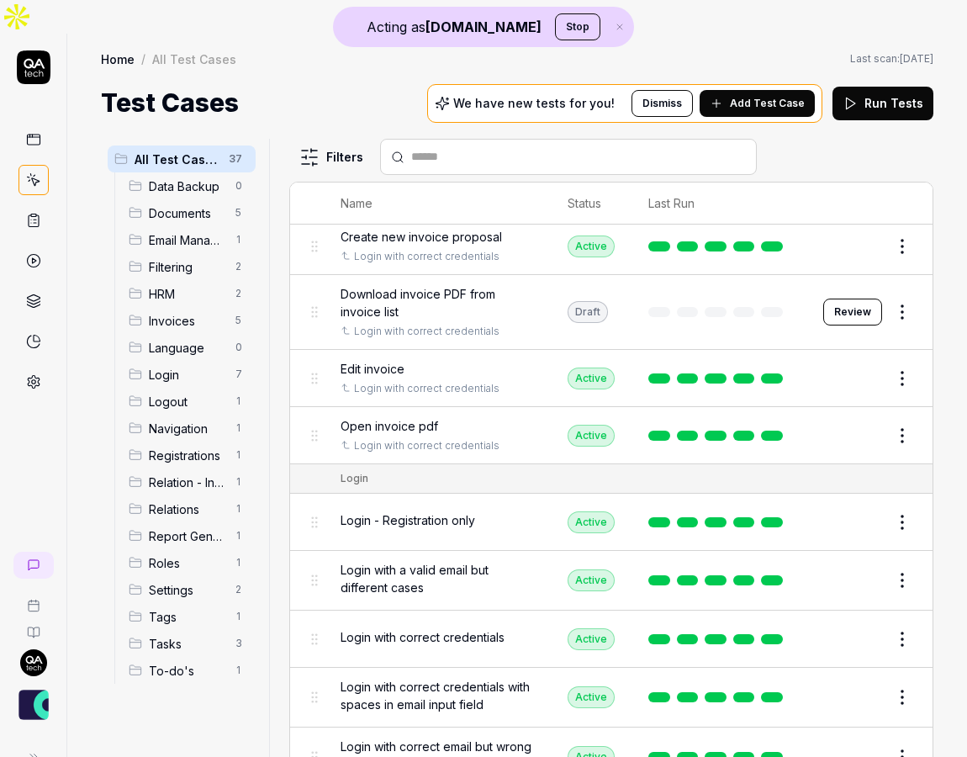
click at [34, 213] on icon at bounding box center [33, 220] width 15 height 15
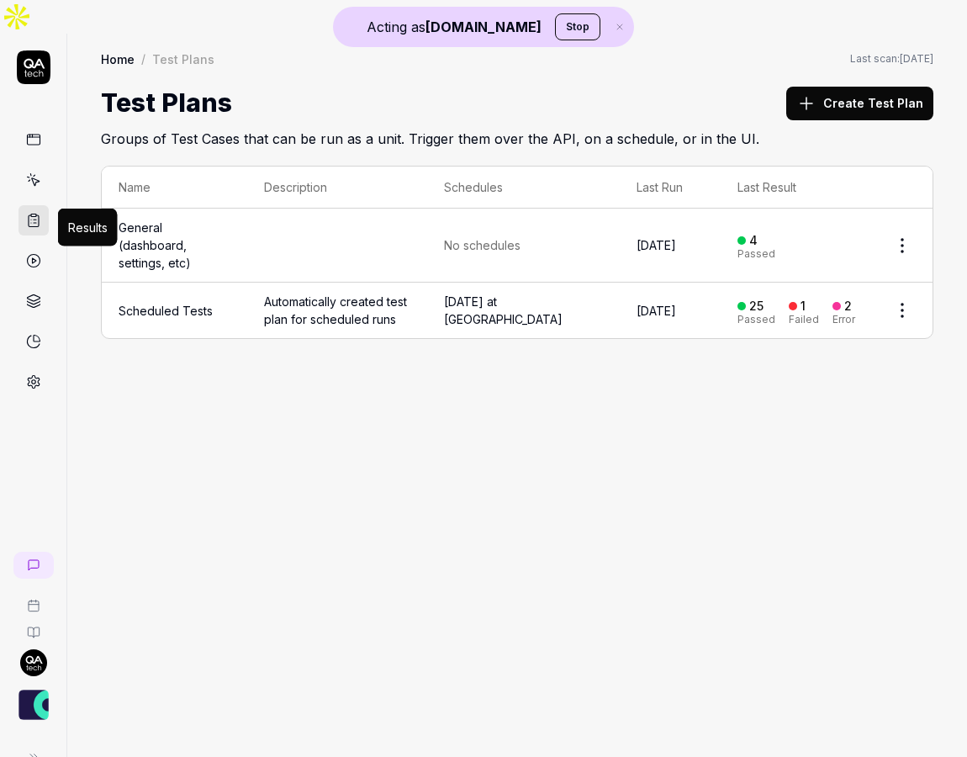
click at [34, 258] on polygon at bounding box center [34, 260] width 4 height 5
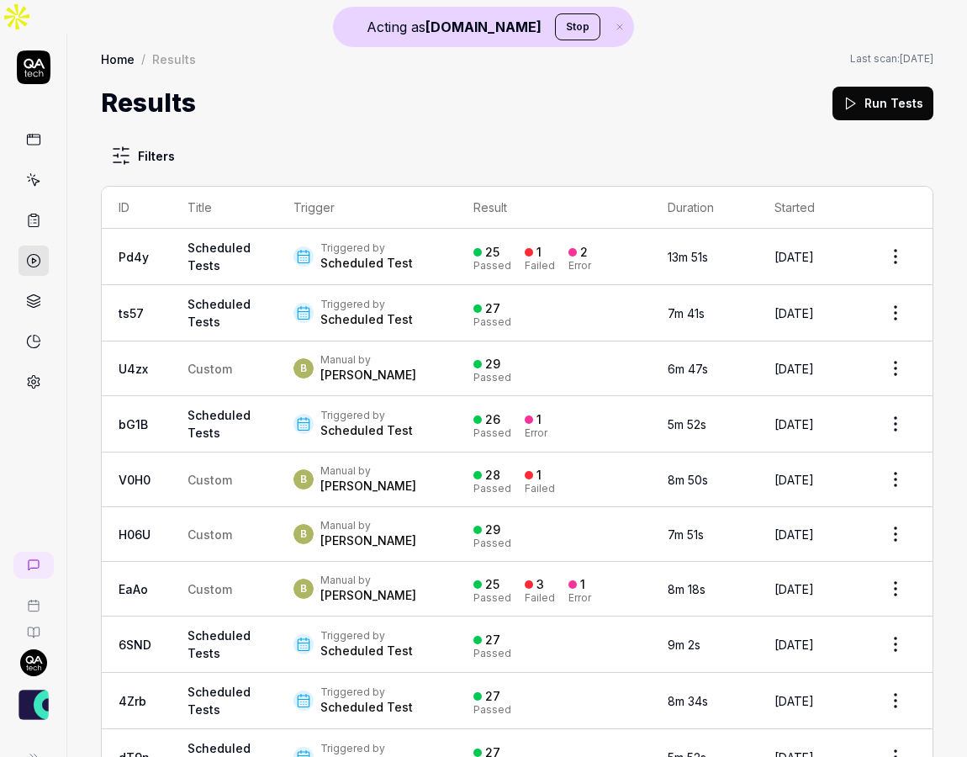
click at [250, 420] on td "Scheduled Tests" at bounding box center [224, 424] width 106 height 56
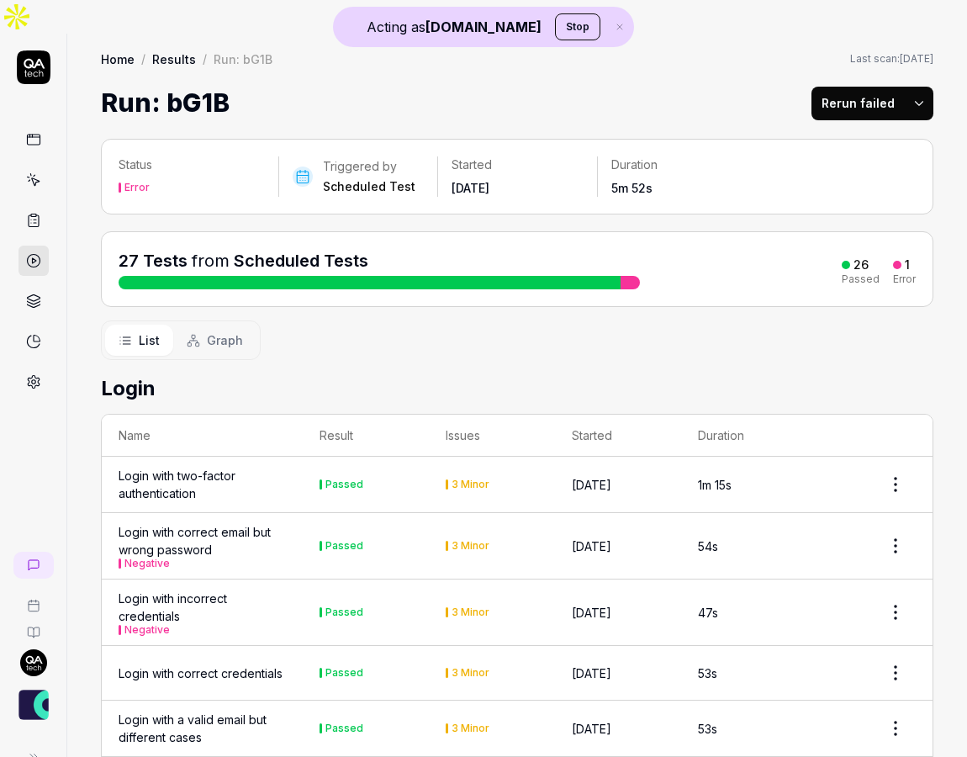
click at [213, 331] on span "Graph" at bounding box center [225, 340] width 36 height 18
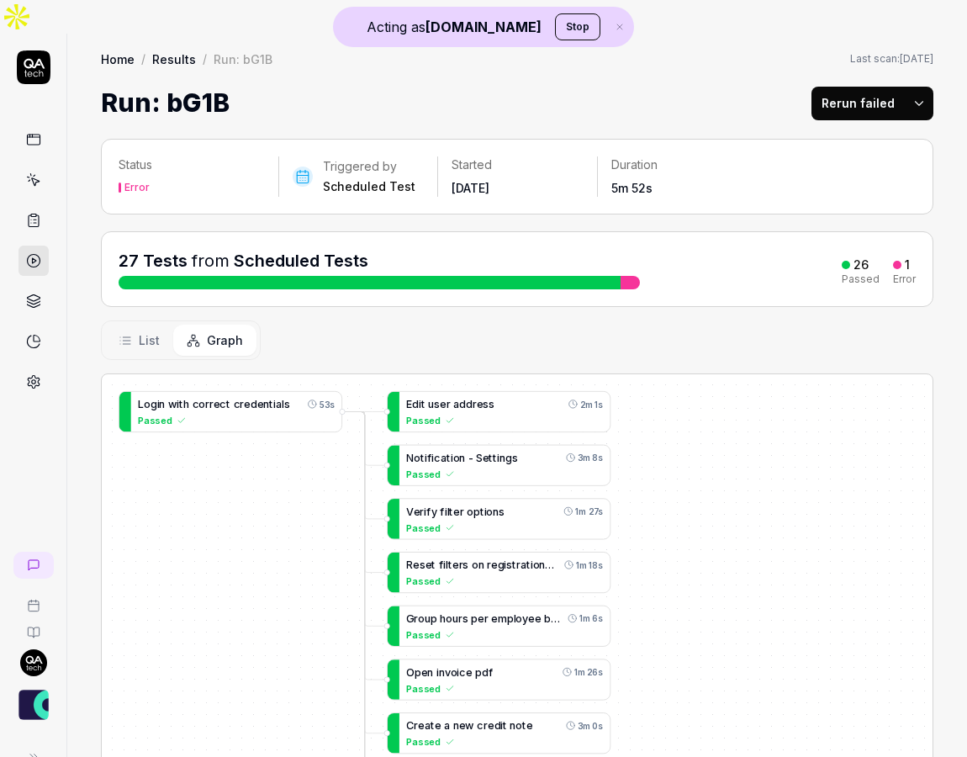
click at [126, 334] on icon at bounding box center [125, 340] width 13 height 13
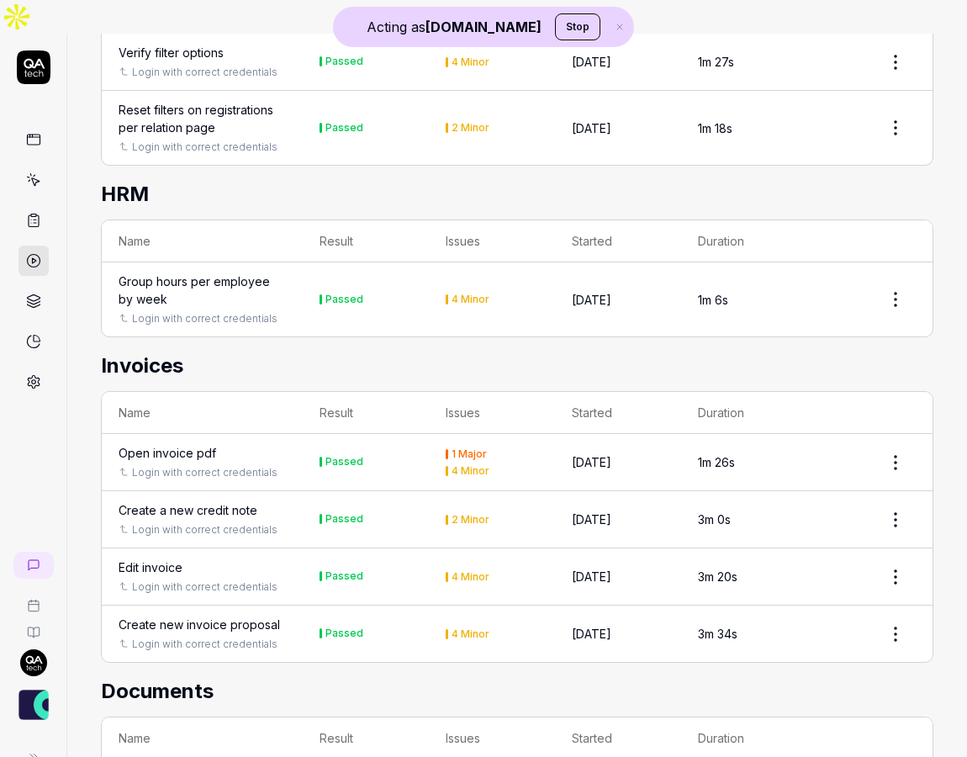
scroll to position [1203, 0]
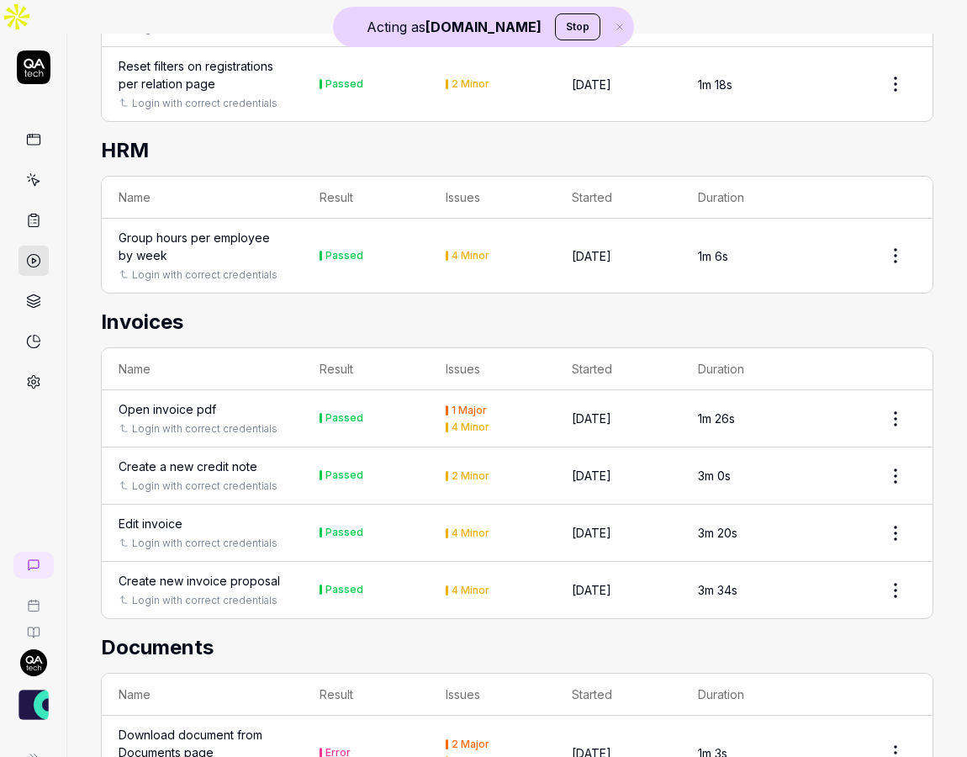
click at [162, 515] on div "Edit invoice" at bounding box center [151, 524] width 64 height 18
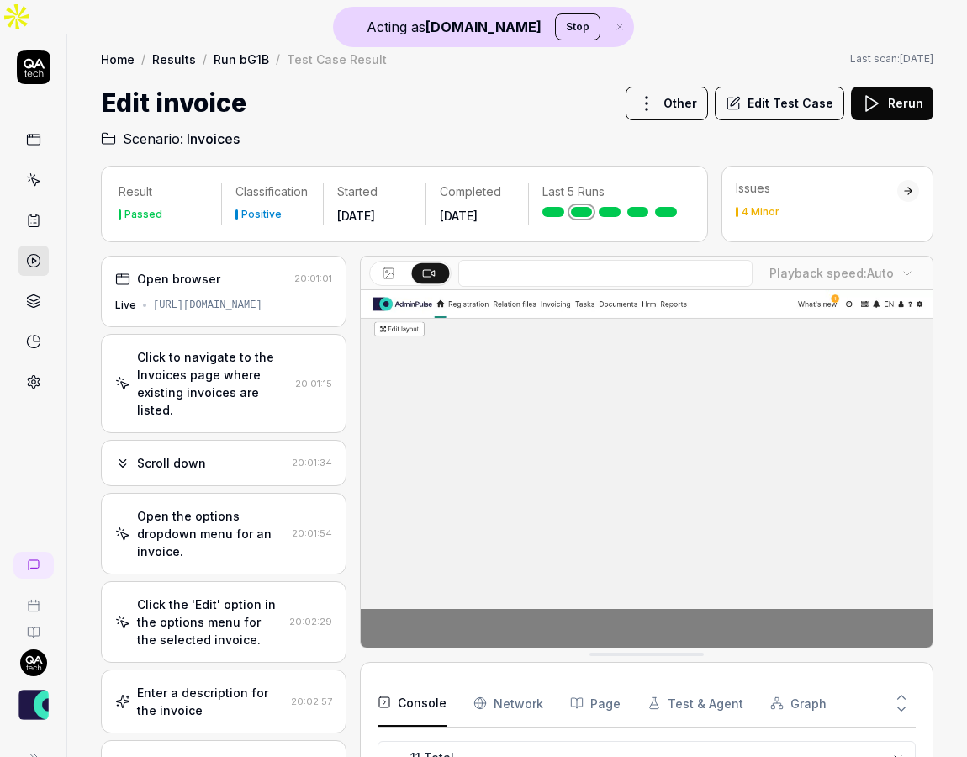
click at [224, 270] on div "Open browser" at bounding box center [201, 279] width 172 height 18
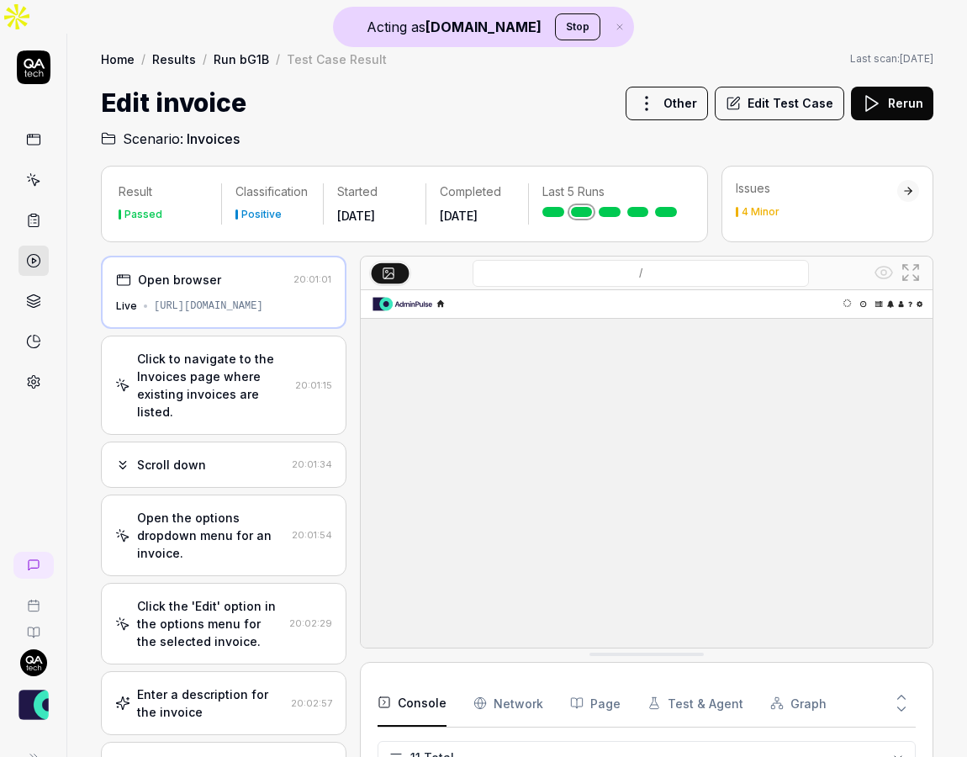
click at [210, 350] on div "Click to navigate to the Invoices page where existing invoices are listed." at bounding box center [212, 385] width 151 height 71
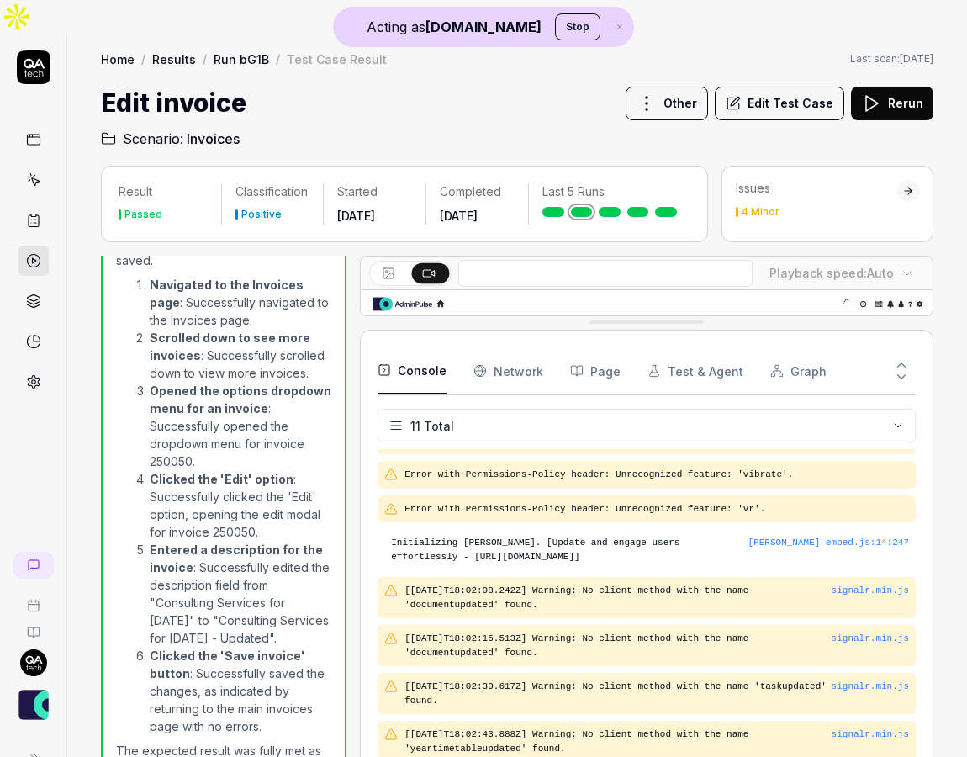
scroll to position [151, 0]
drag, startPoint x: 643, startPoint y: 622, endPoint x: 632, endPoint y: 289, distance: 333.1
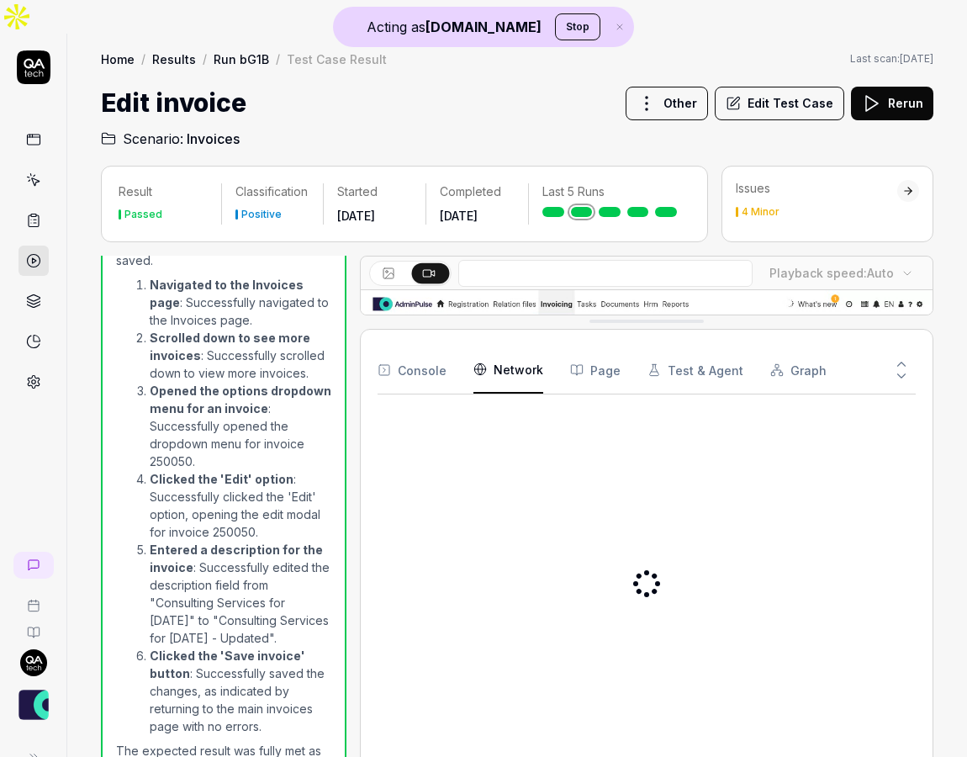
click at [493, 346] on Requests "Network" at bounding box center [508, 369] width 70 height 47
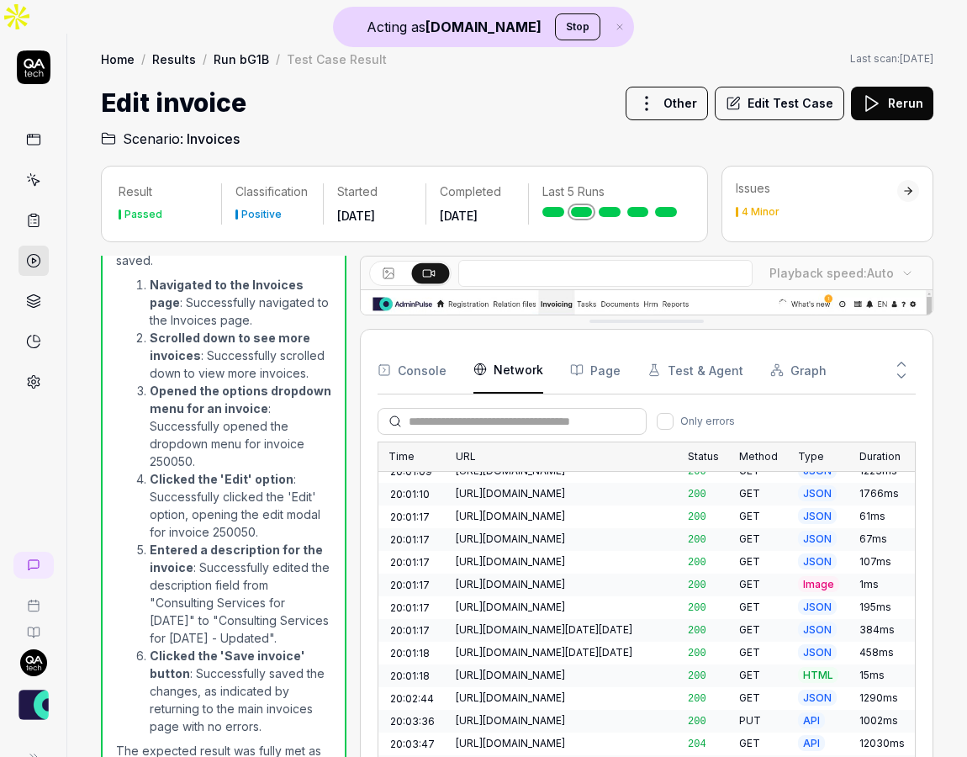
scroll to position [673, 0]
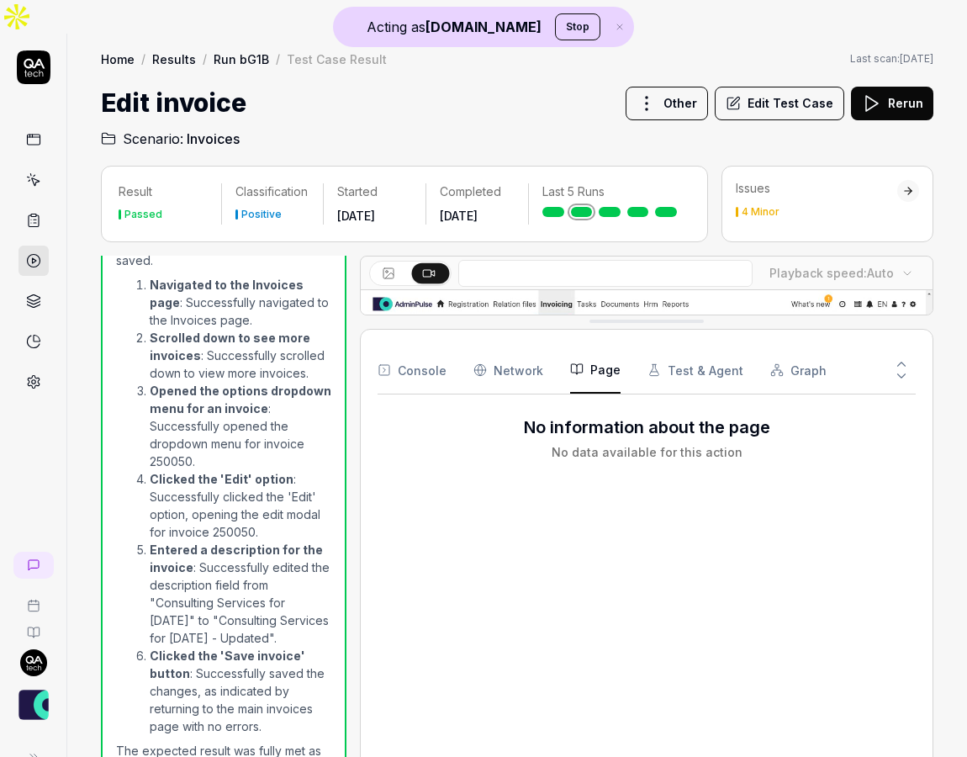
click at [576, 346] on button "Page" at bounding box center [595, 369] width 50 height 47
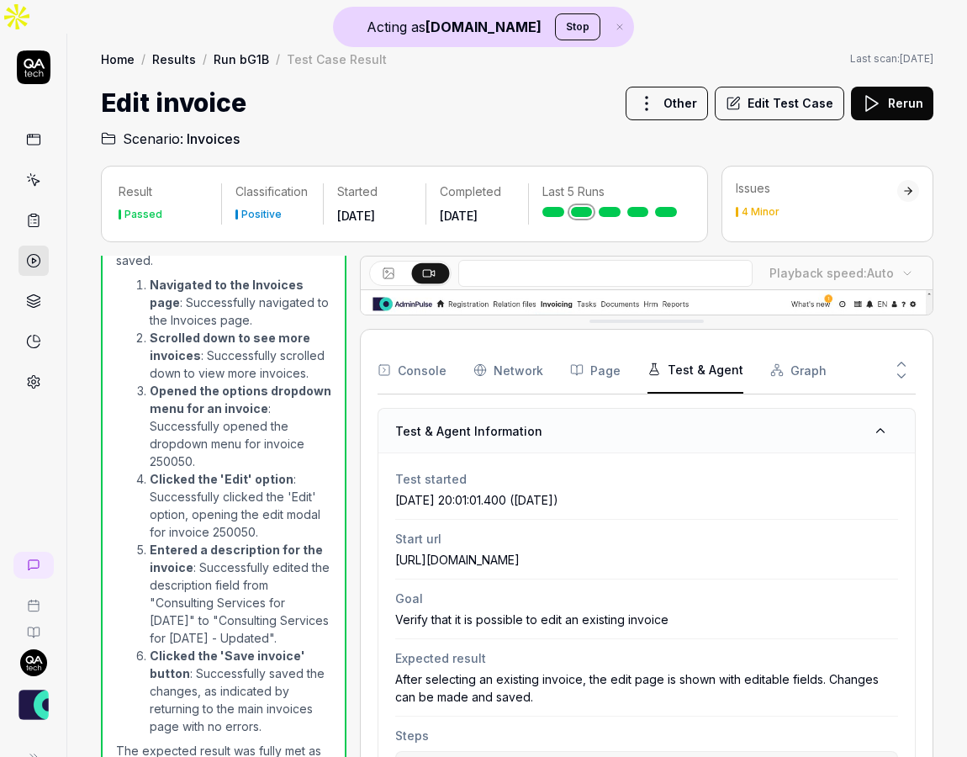
click at [682, 346] on button "Test & Agent" at bounding box center [695, 369] width 96 height 47
click at [800, 346] on button "Graph" at bounding box center [798, 369] width 56 height 47
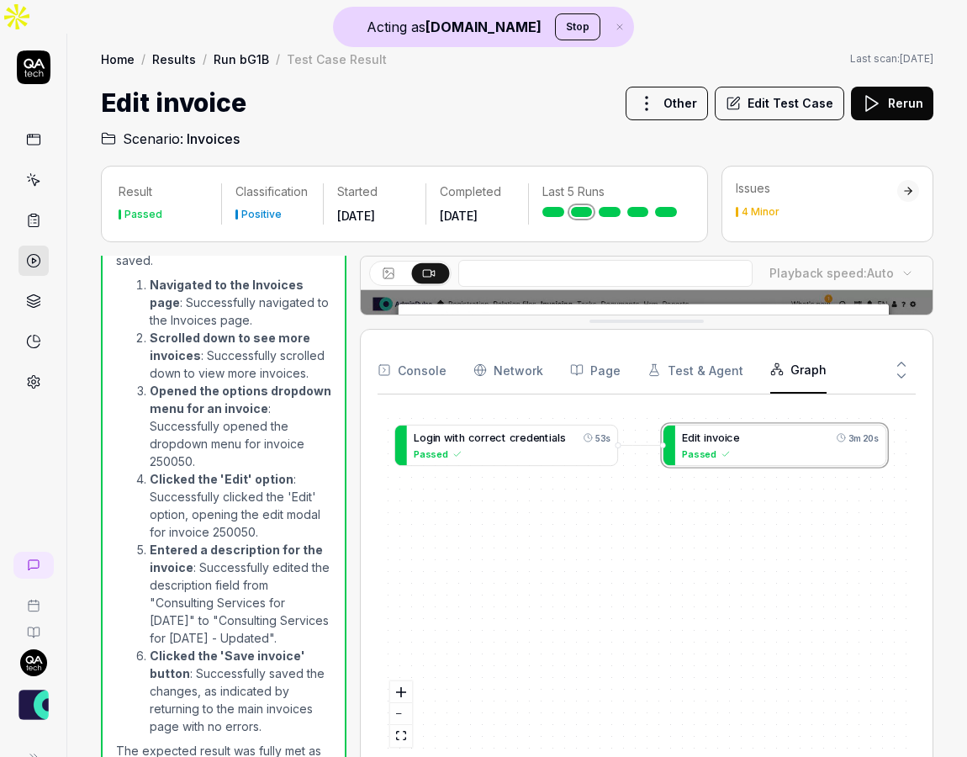
click at [398, 346] on button "Console" at bounding box center [412, 369] width 69 height 47
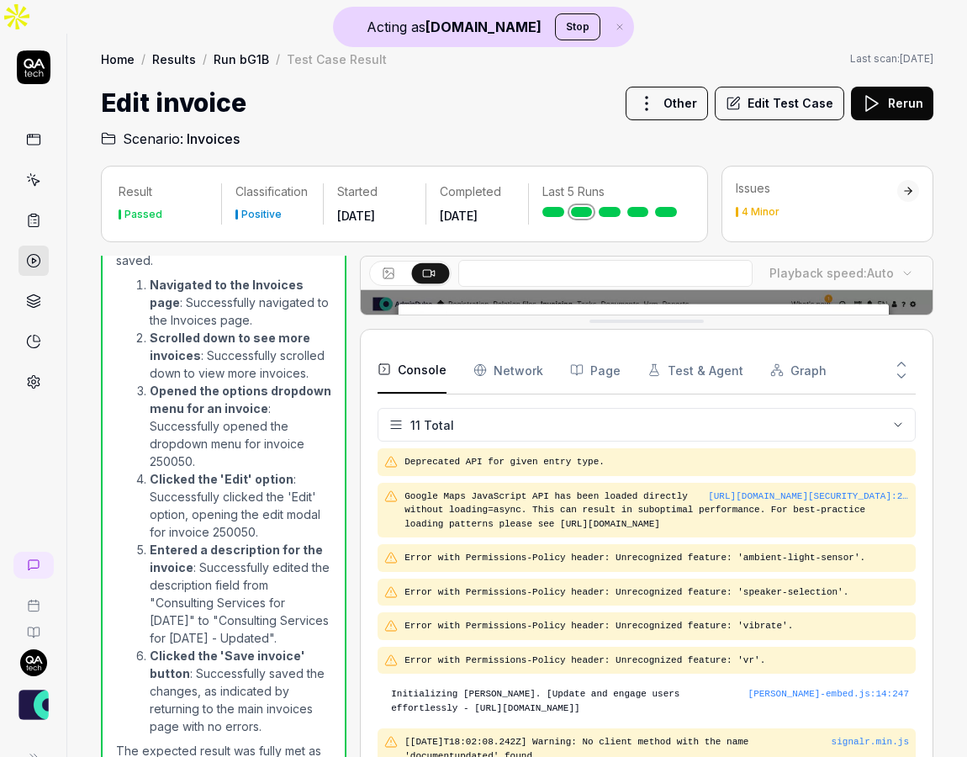
scroll to position [151, 0]
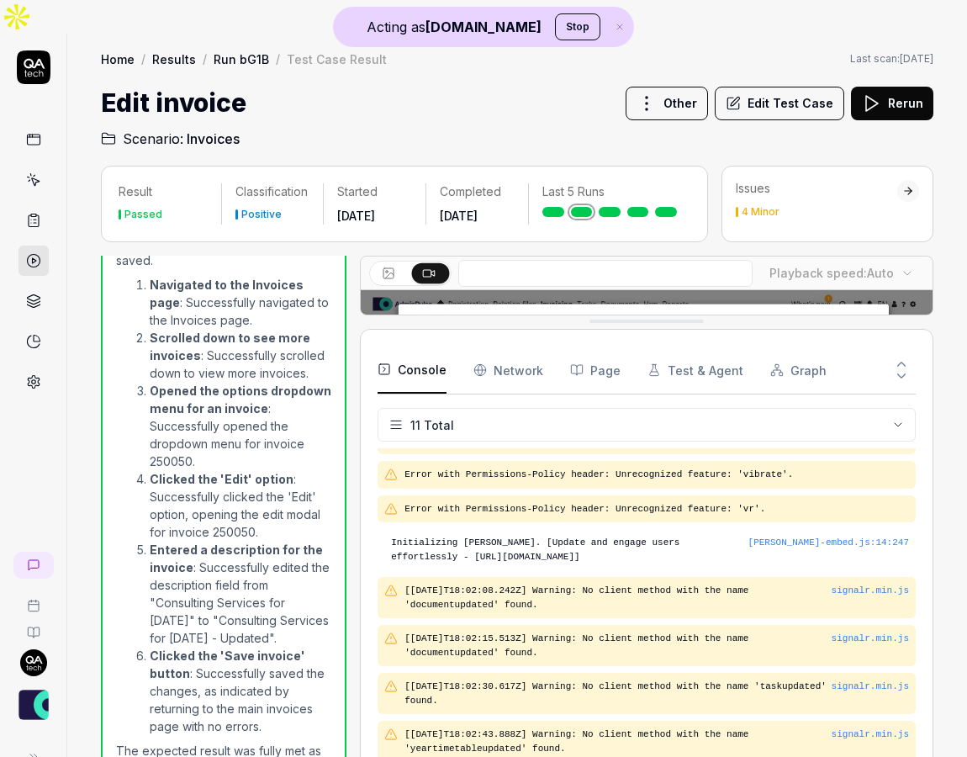
click at [24, 286] on link at bounding box center [33, 301] width 30 height 30
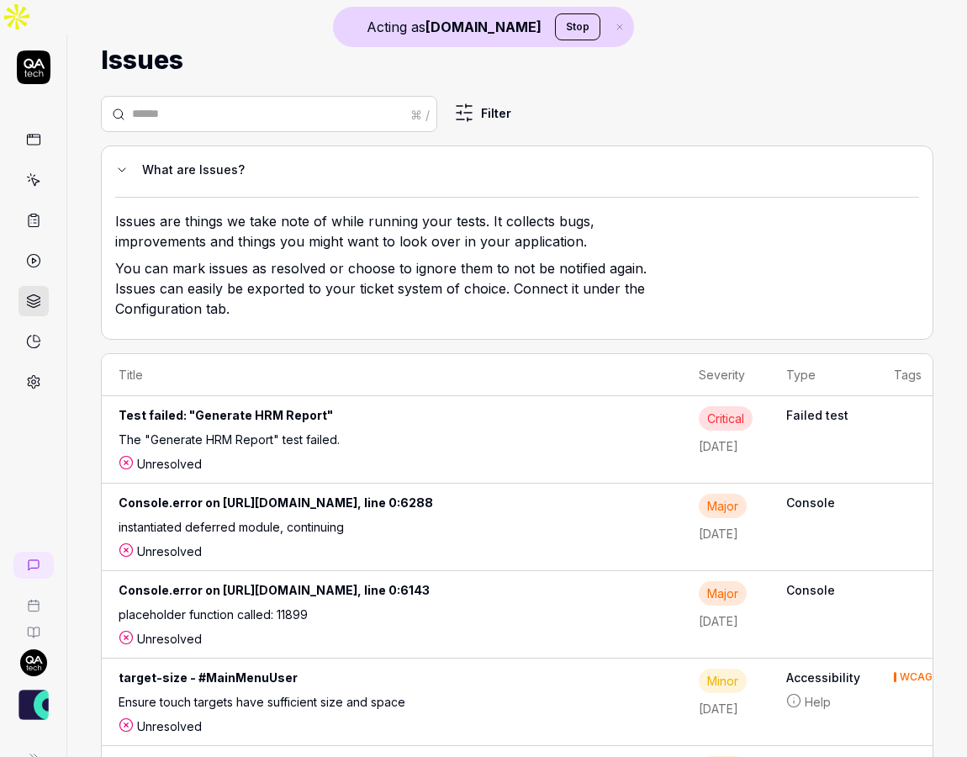
scroll to position [47, 0]
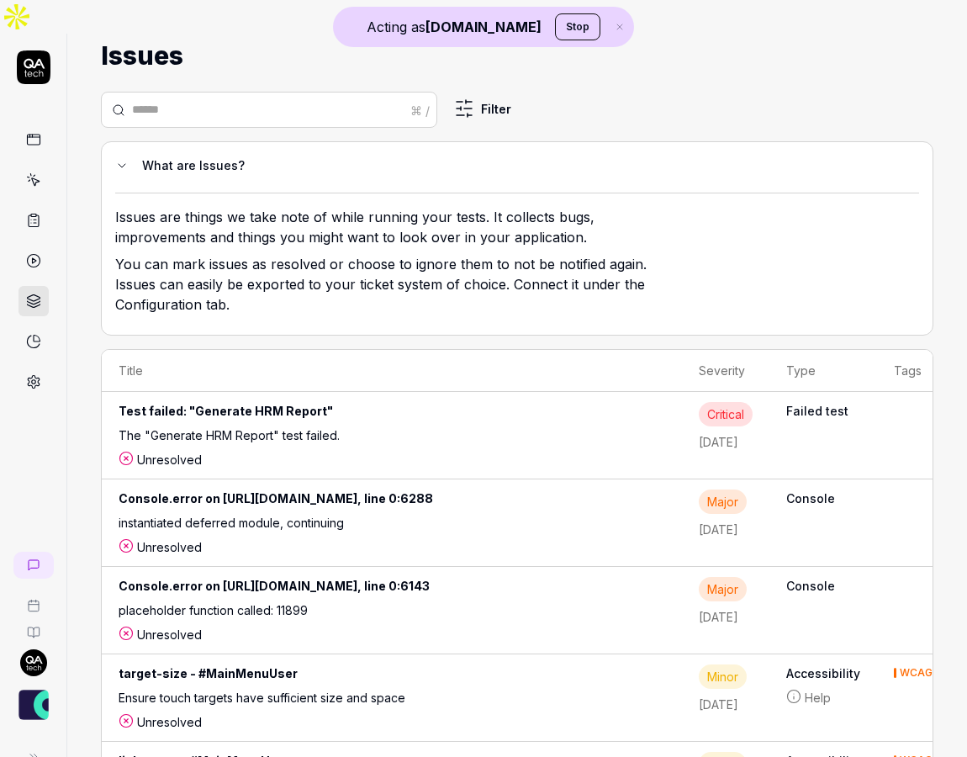
click at [34, 376] on icon at bounding box center [34, 382] width 12 height 13
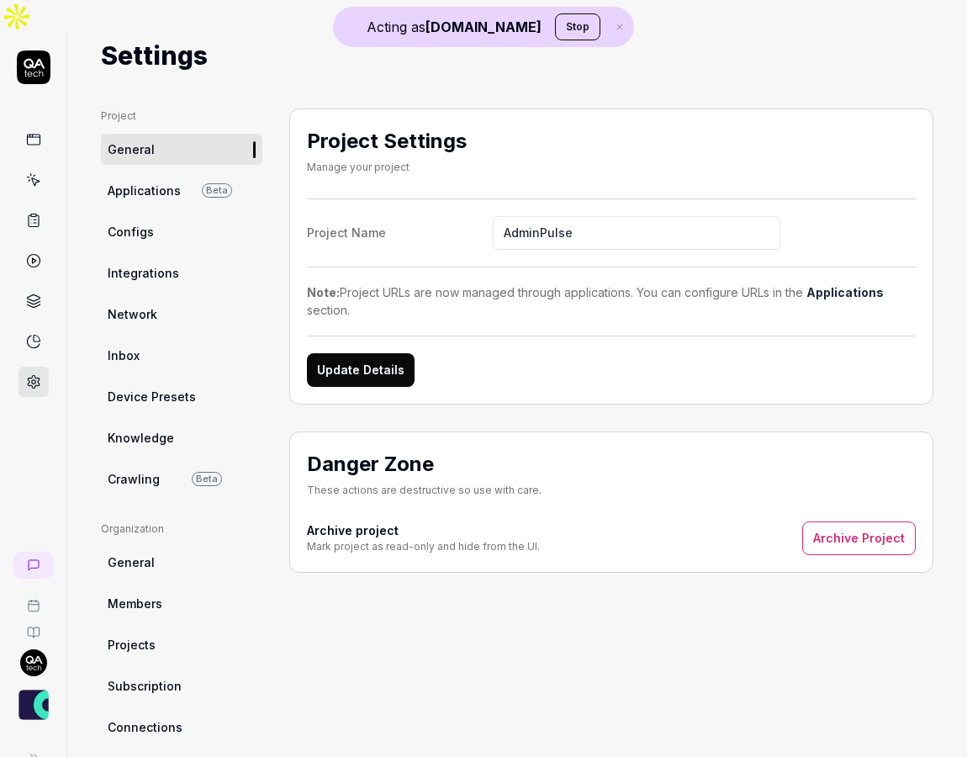
click at [175, 257] on link "Integrations" at bounding box center [181, 272] width 161 height 31
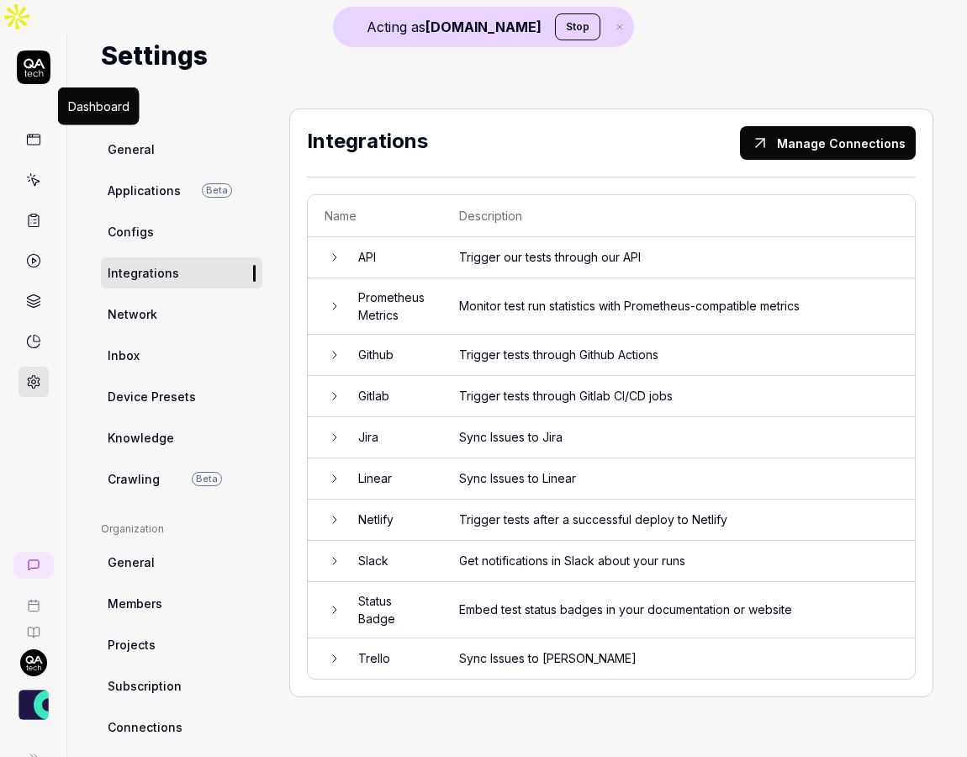
click at [40, 132] on icon at bounding box center [33, 139] width 15 height 15
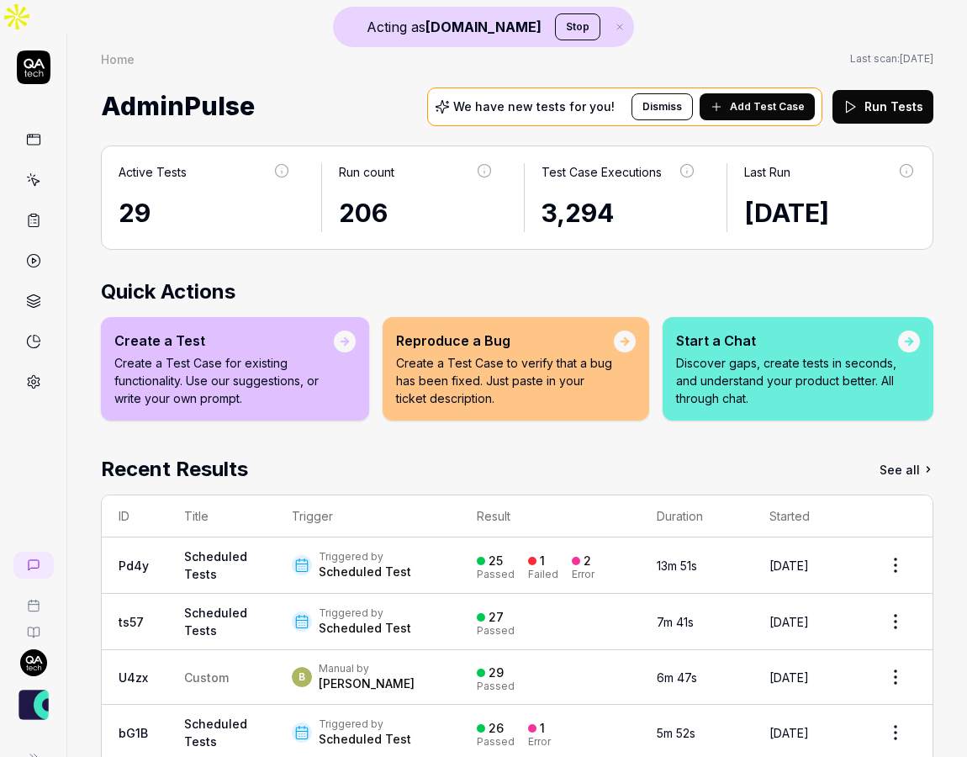
scroll to position [45, 0]
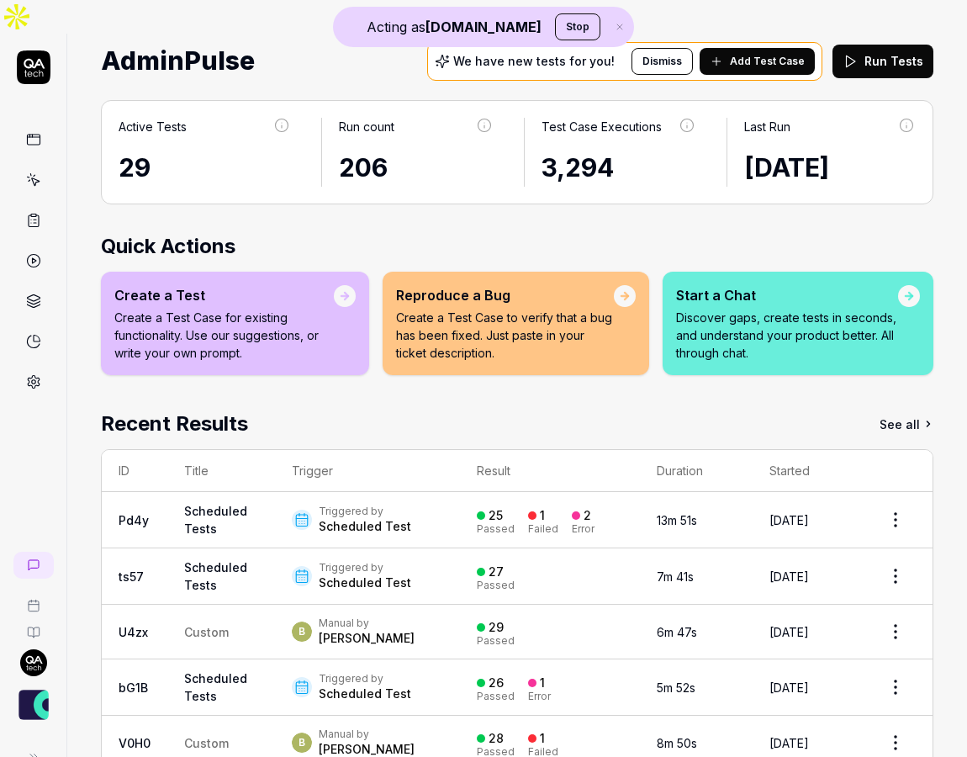
click at [753, 309] on p "Discover gaps, create tests in seconds, and understand your product better. All…" at bounding box center [787, 335] width 222 height 53
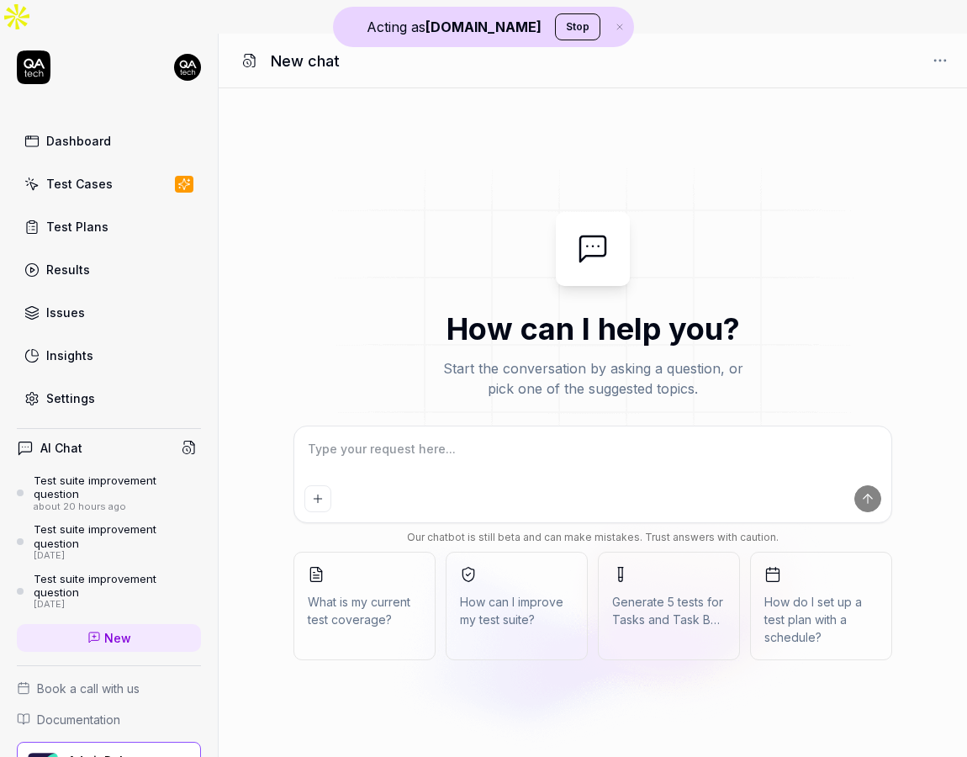
click at [522, 593] on span "How can I improve my test suite?" at bounding box center [517, 610] width 114 height 35
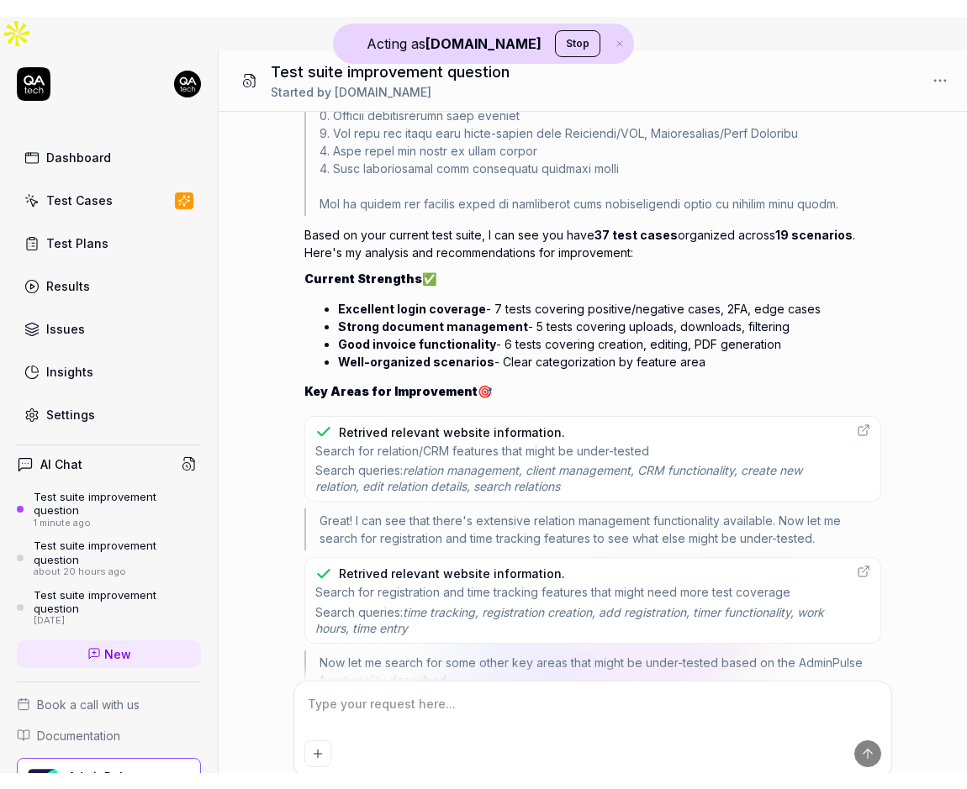
scroll to position [900, 0]
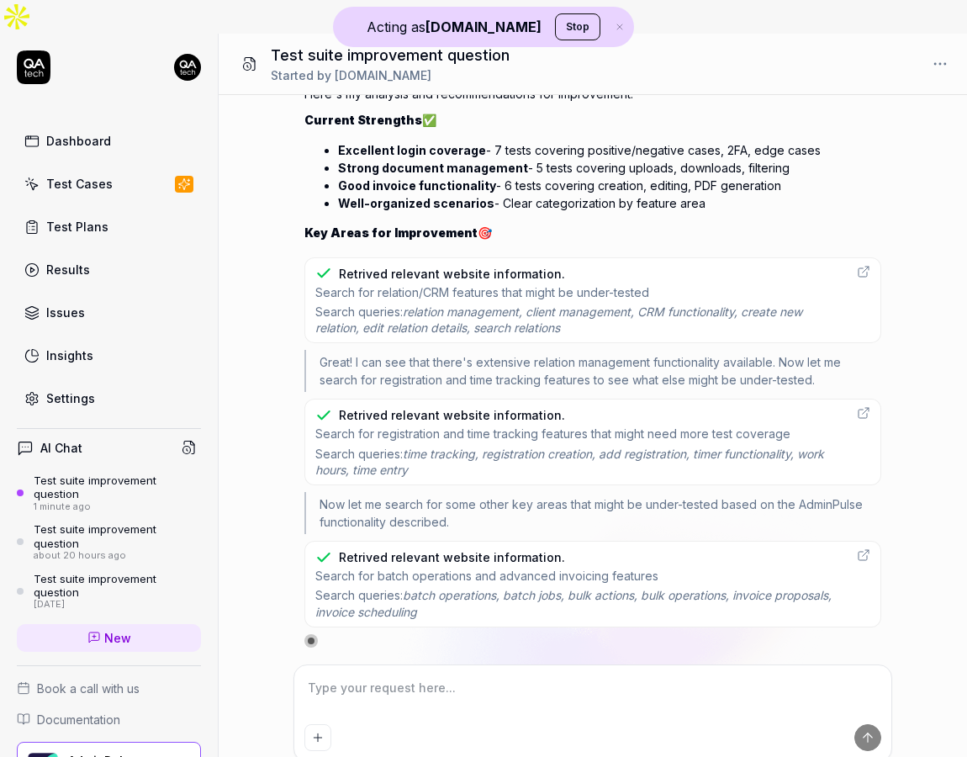
click at [556, 30] on button "Stop" at bounding box center [577, 26] width 45 height 27
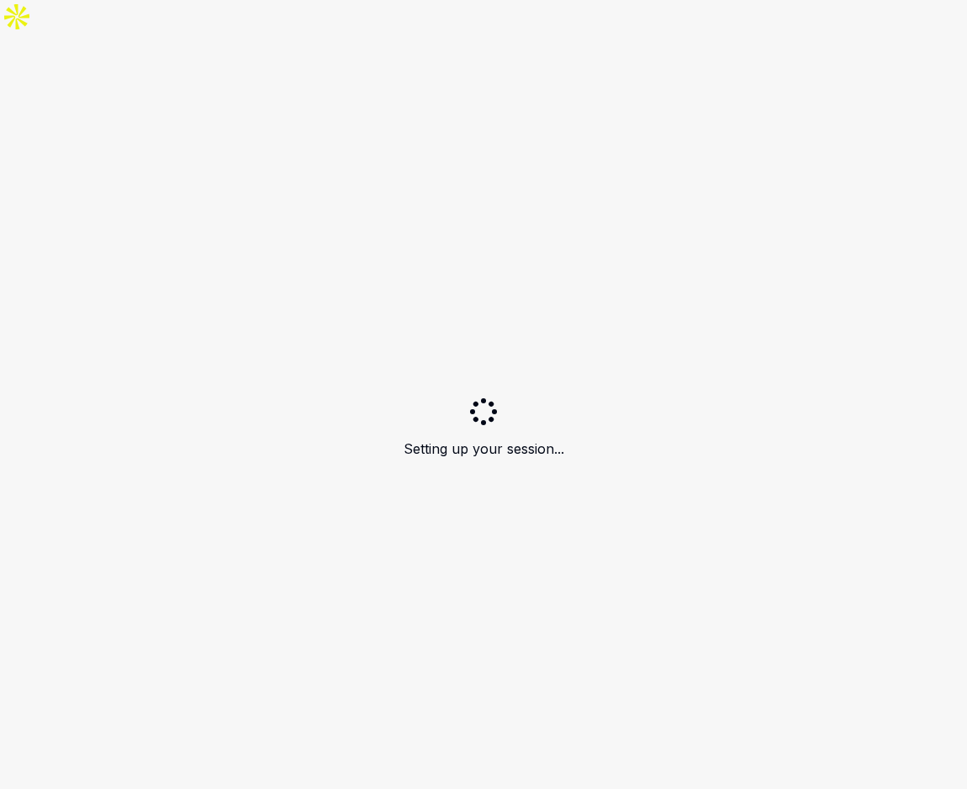
type textarea "*"
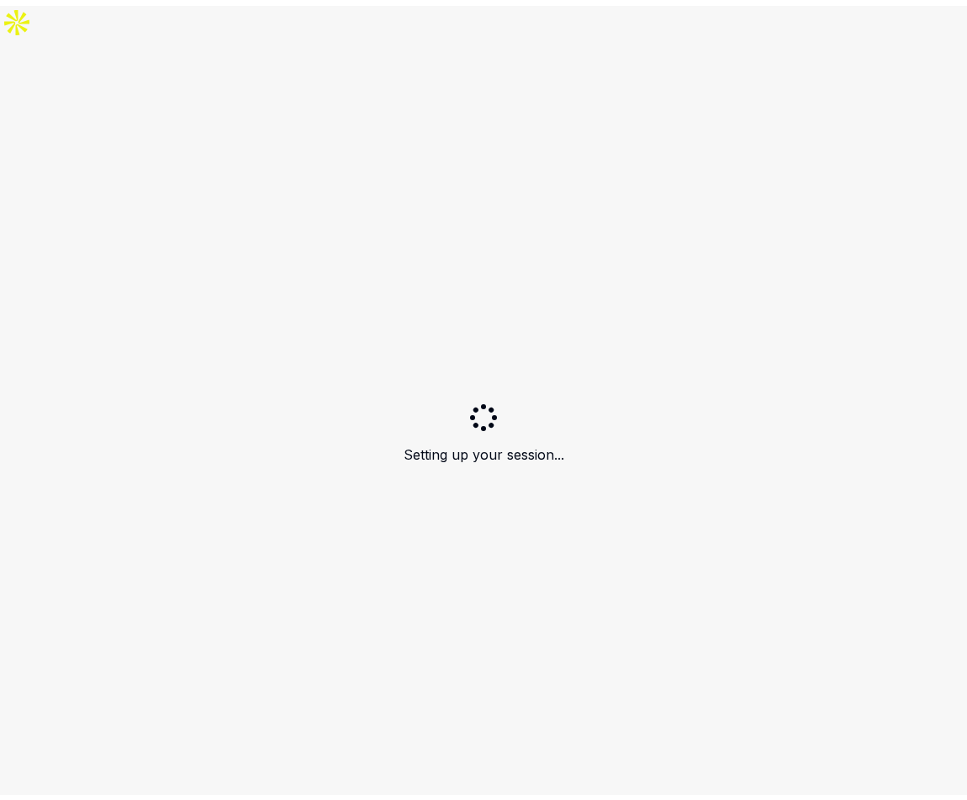
scroll to position [857, 0]
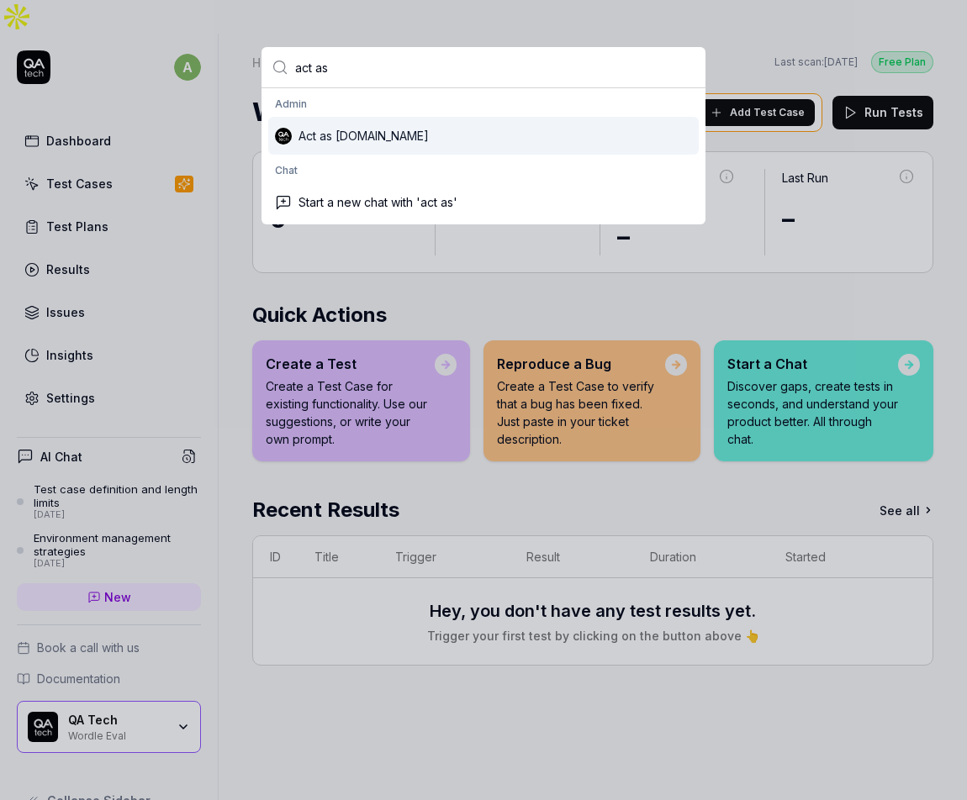
type input "act as"
click at [409, 141] on div "Act as QA.tech" at bounding box center [483, 136] width 430 height 38
